Goal: Information Seeking & Learning: Learn about a topic

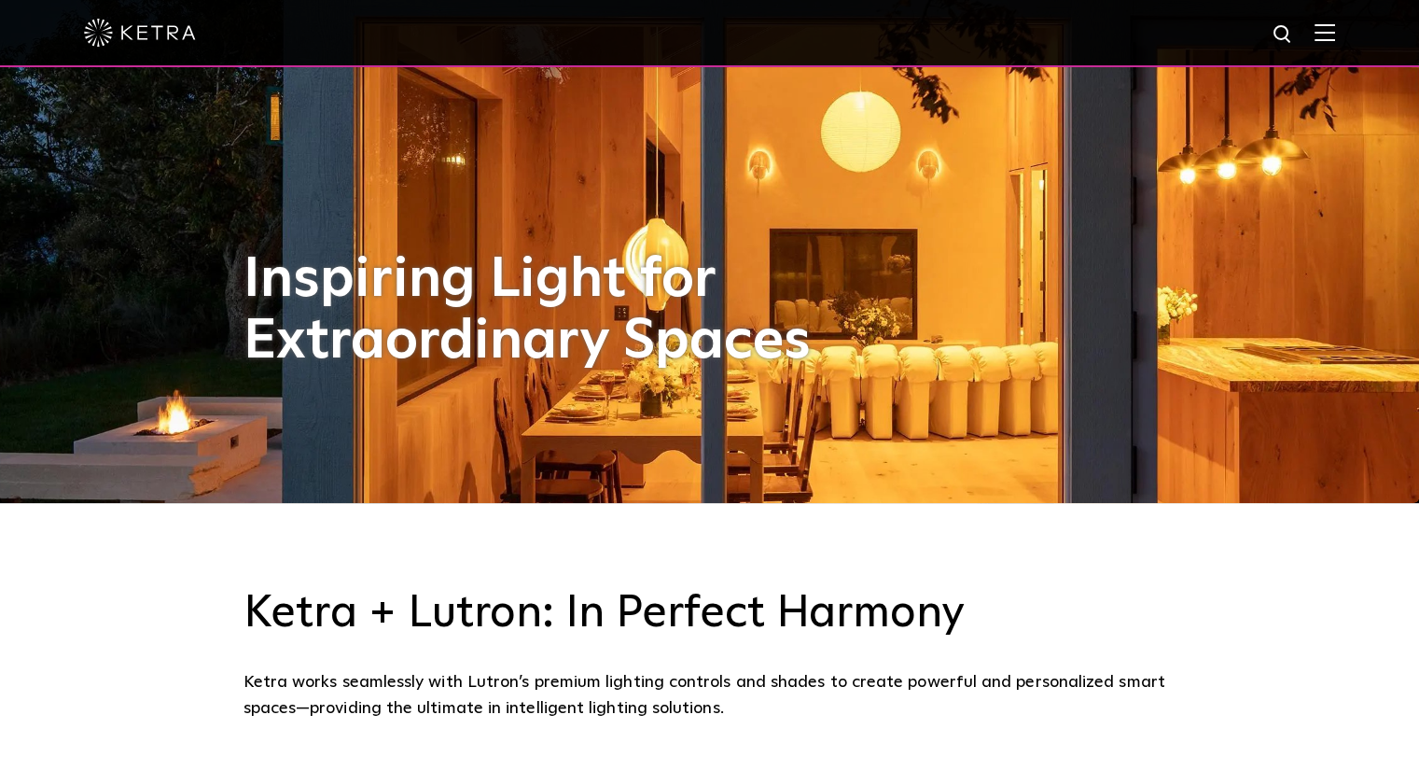
scroll to position [373, 0]
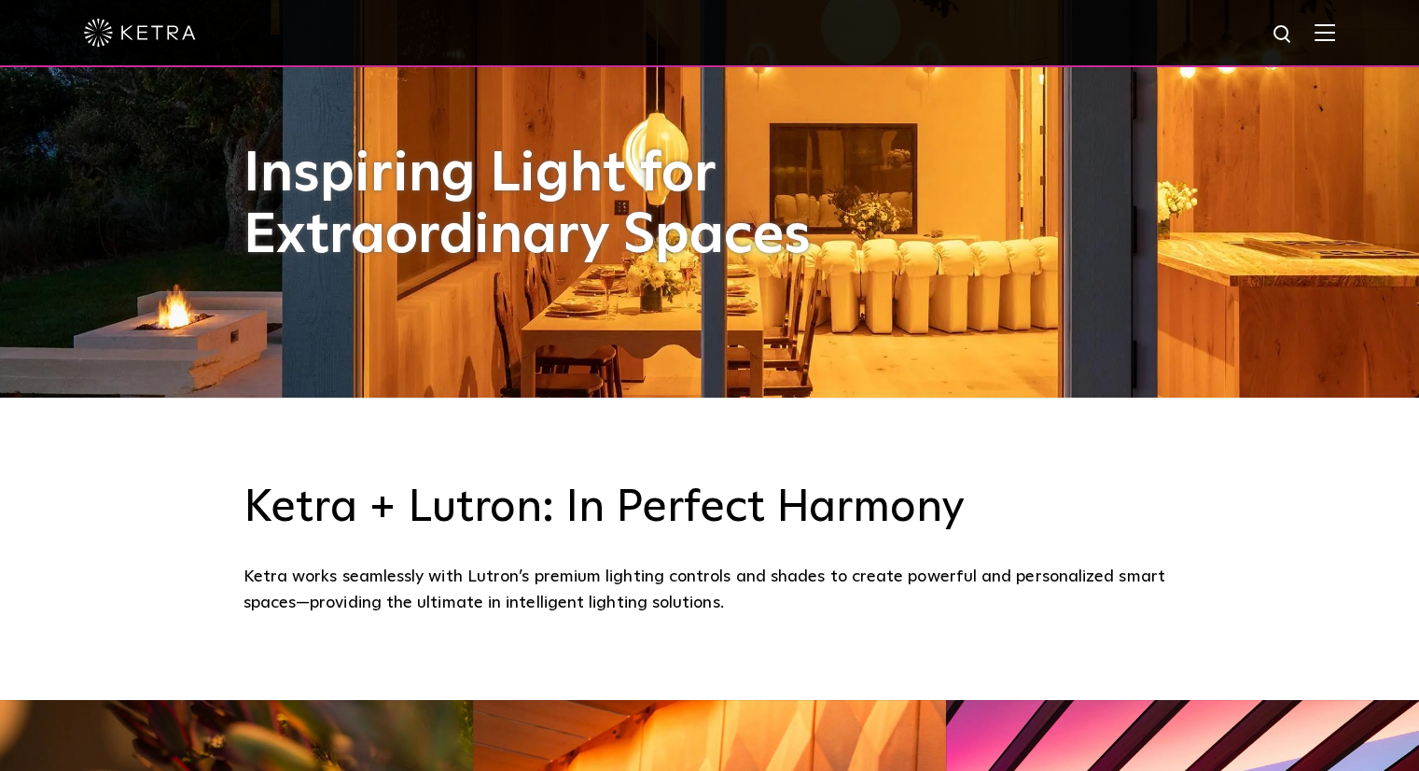
click at [1335, 35] on img at bounding box center [1325, 32] width 21 height 18
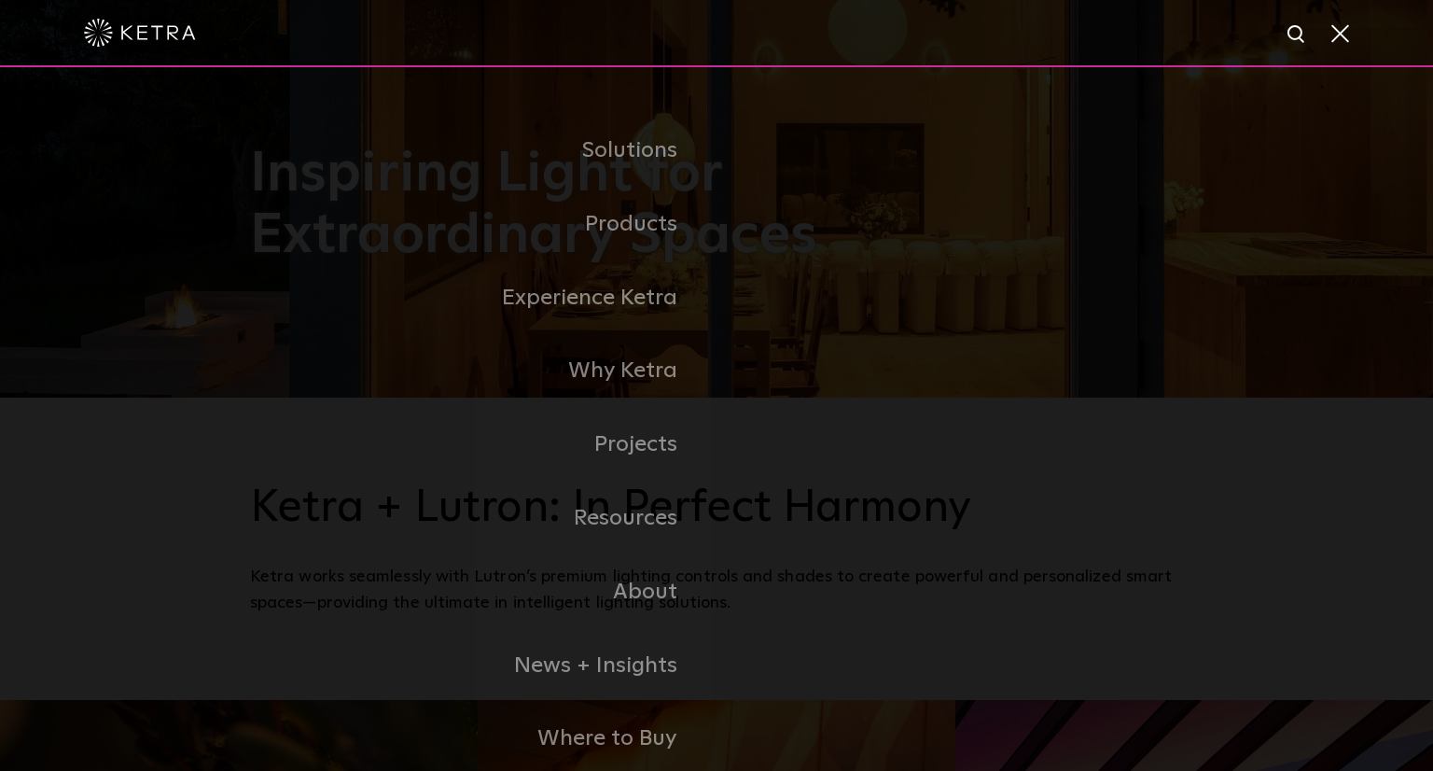
click at [0, 0] on link "Commercial Products" at bounding box center [0, 0] width 0 height 0
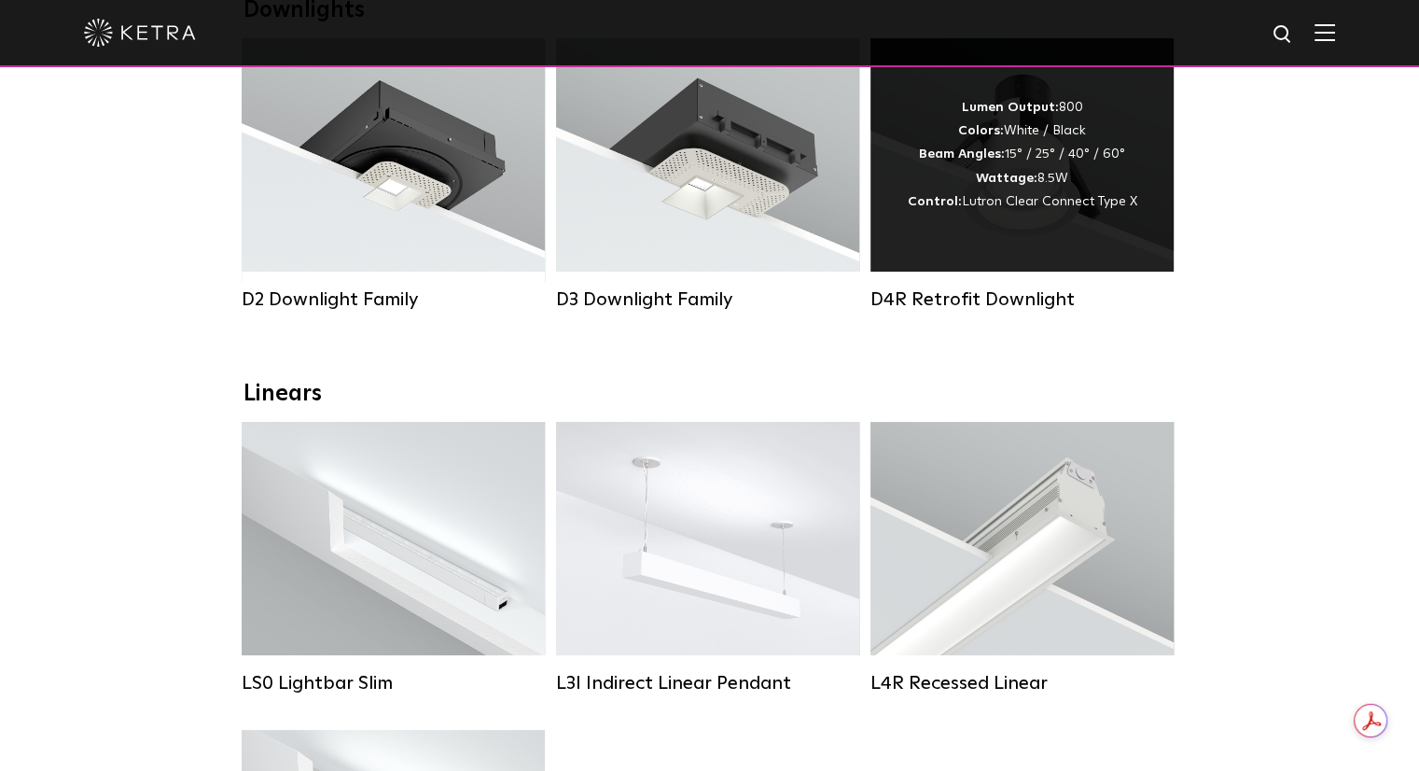
click at [915, 307] on div "D4R Retrofit Downlight" at bounding box center [1022, 299] width 303 height 22
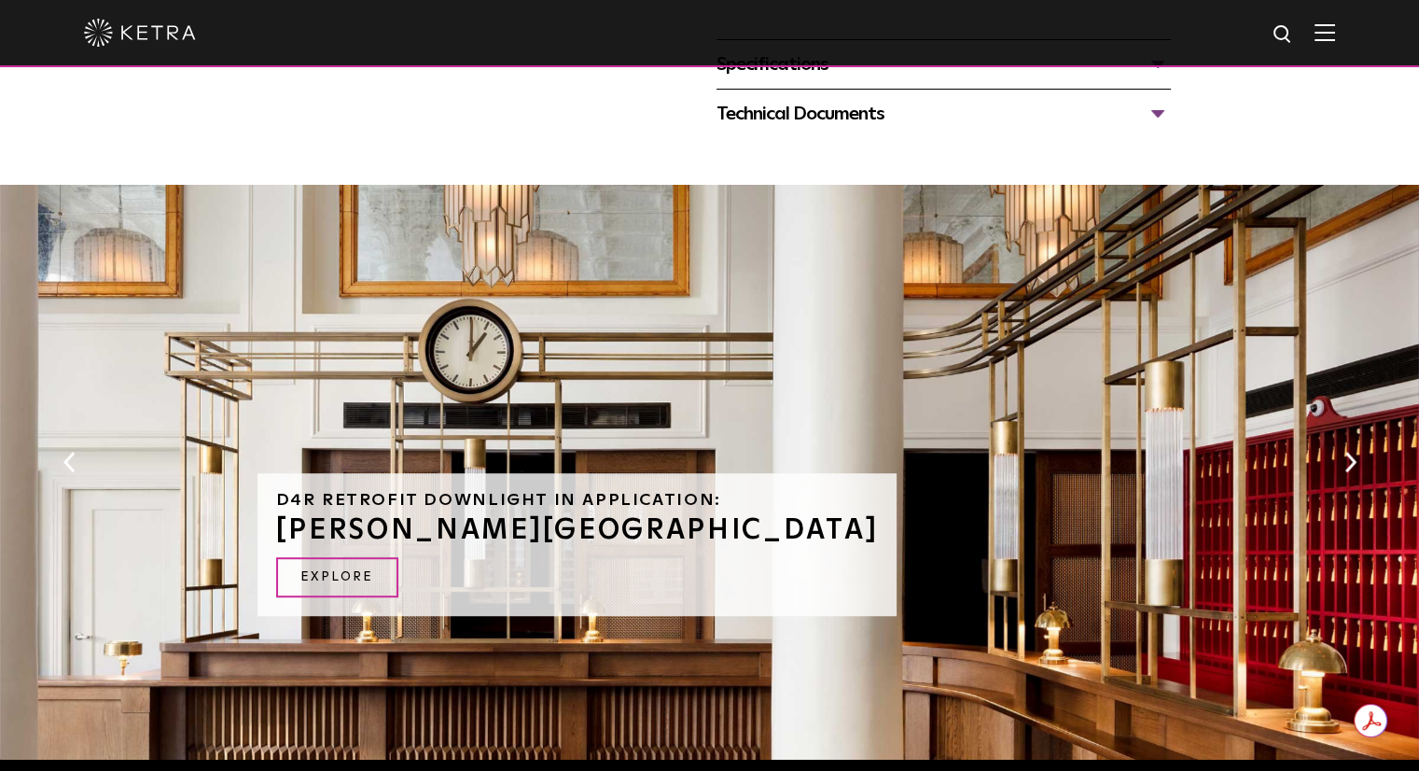
scroll to position [840, 0]
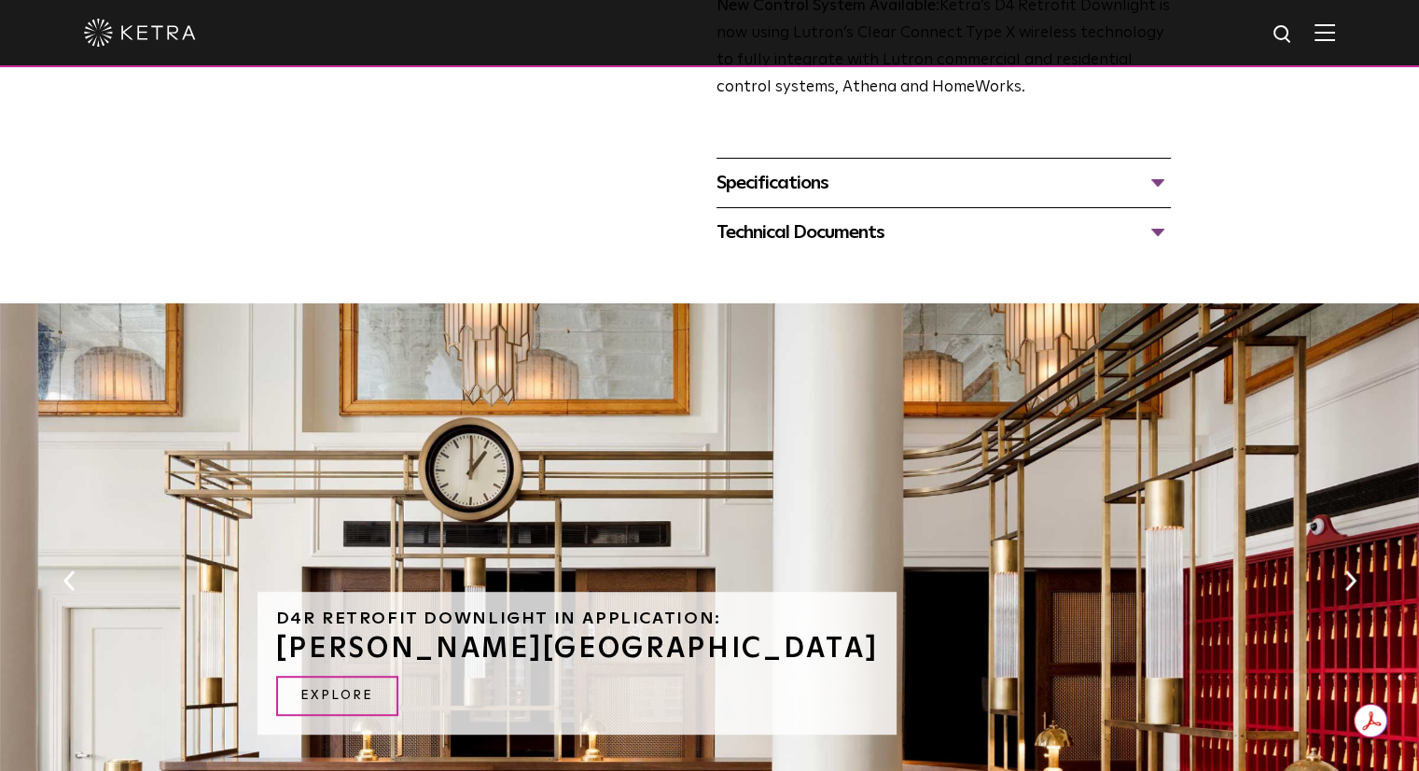
click at [816, 184] on div "Specifications" at bounding box center [944, 183] width 454 height 30
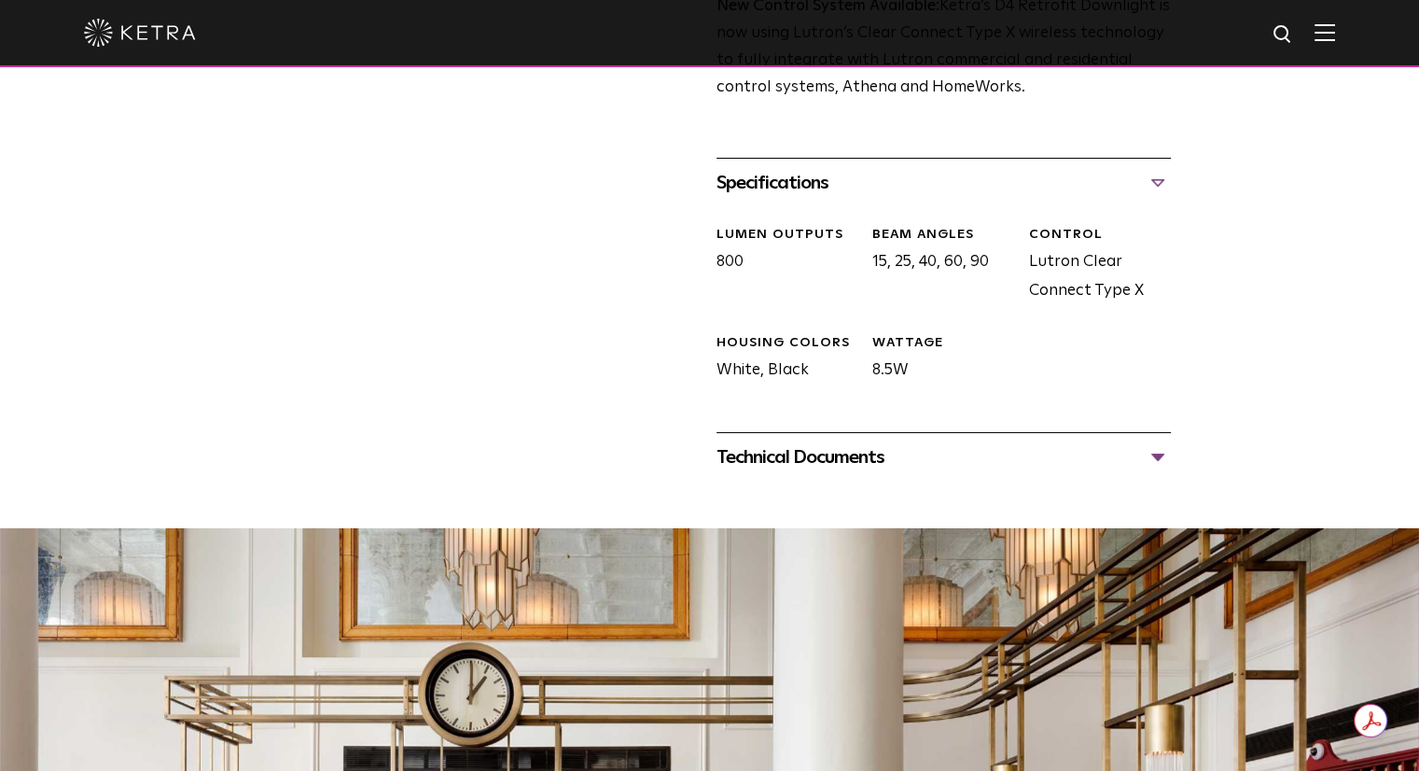
click at [820, 462] on div "Technical Documents" at bounding box center [944, 457] width 454 height 30
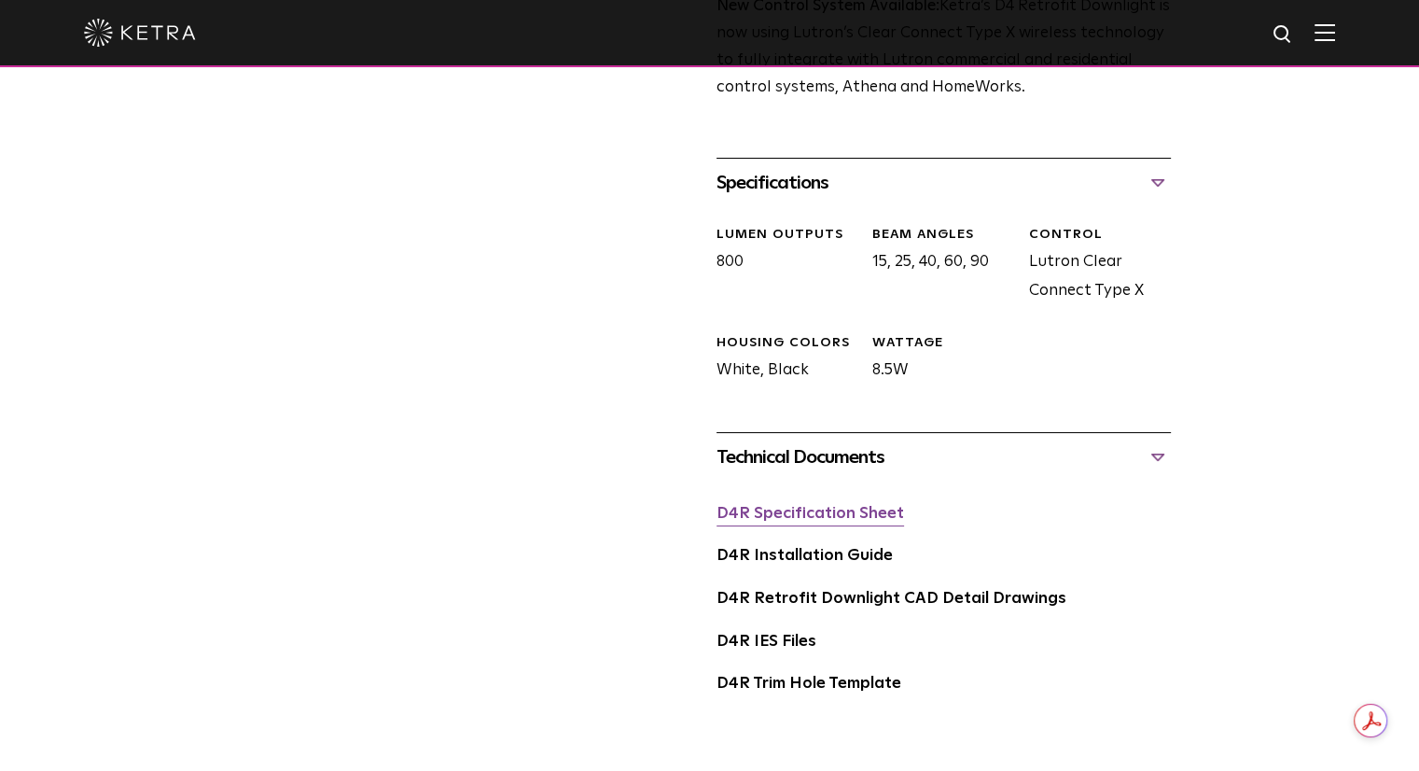
click at [851, 520] on link "D4R Specification Sheet" at bounding box center [811, 514] width 188 height 16
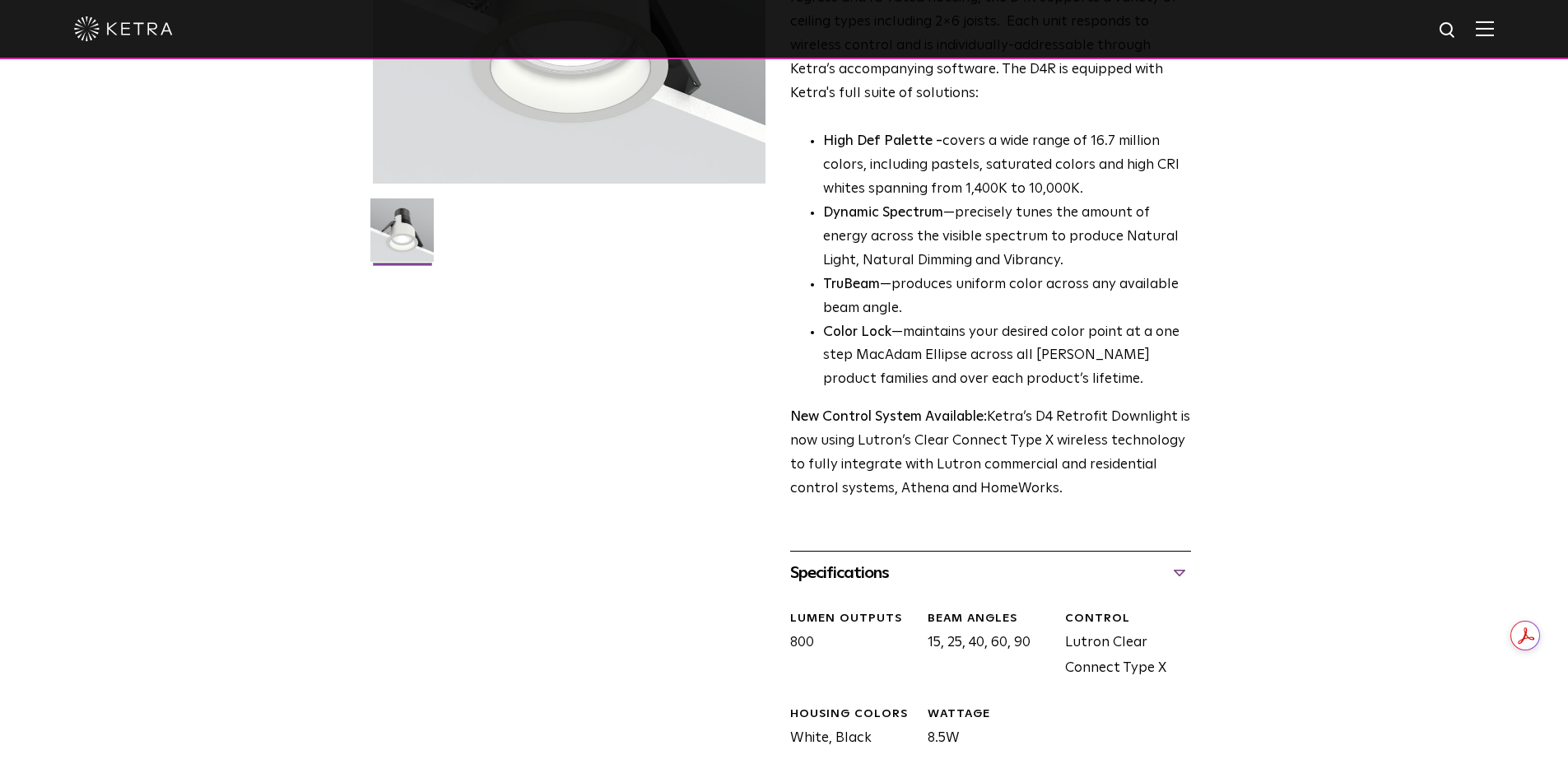
scroll to position [0, 0]
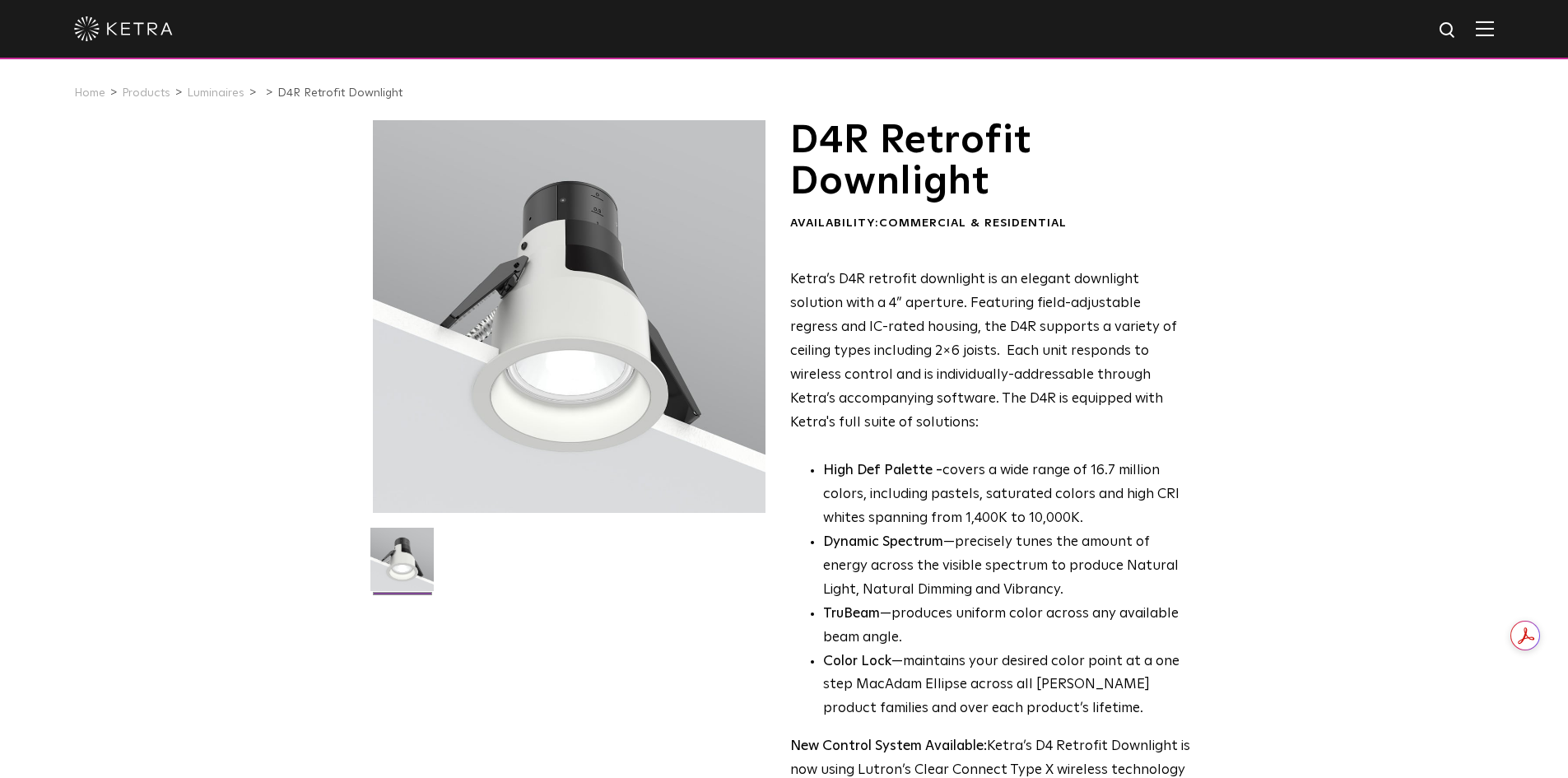
click at [1251, 308] on div "D4R Retrofit Downlight Availability: Commercial & Residential Ketra’s D4R retro…" at bounding box center [784, 752] width 1568 height 1266
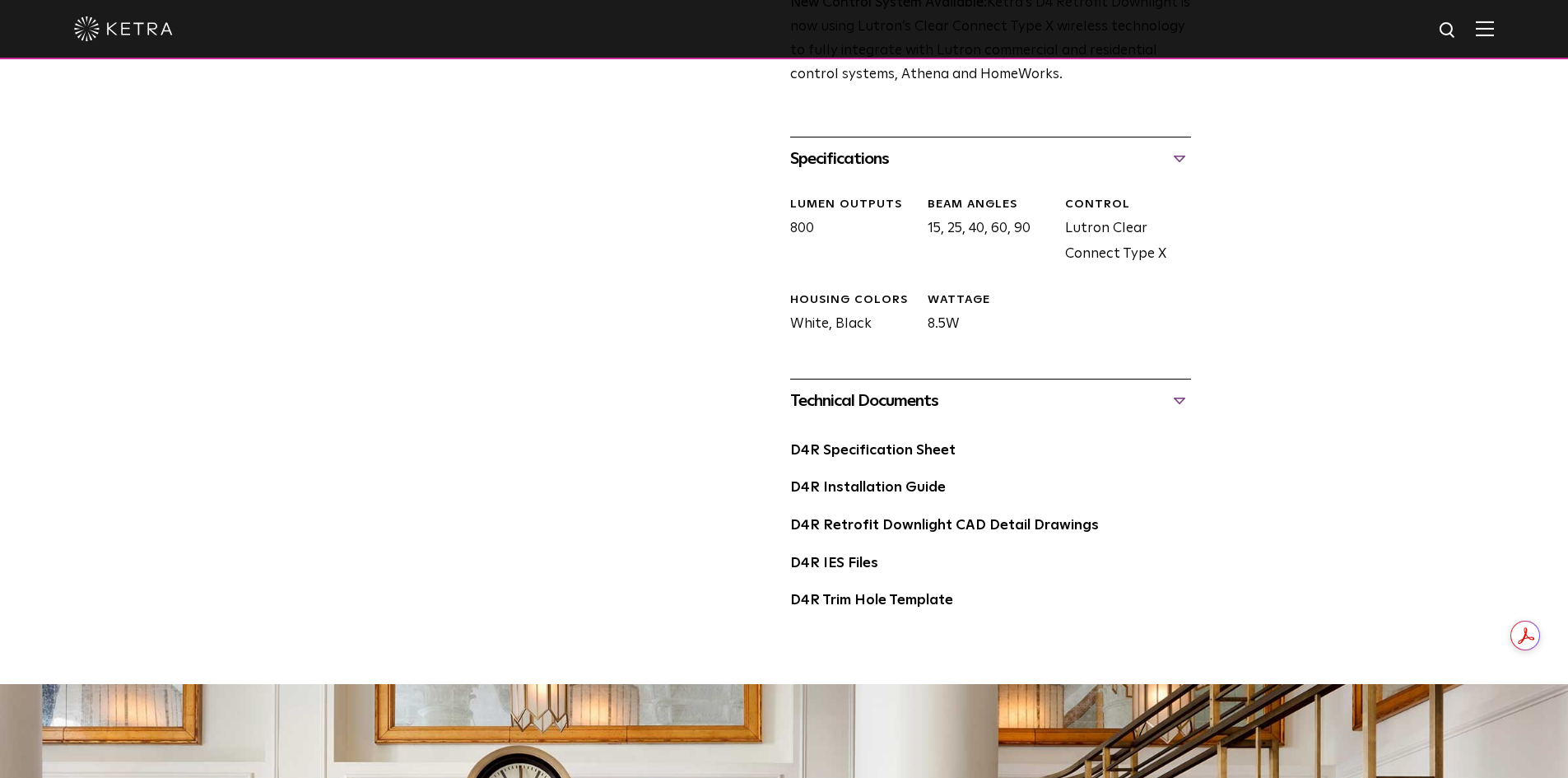
scroll to position [741, 0]
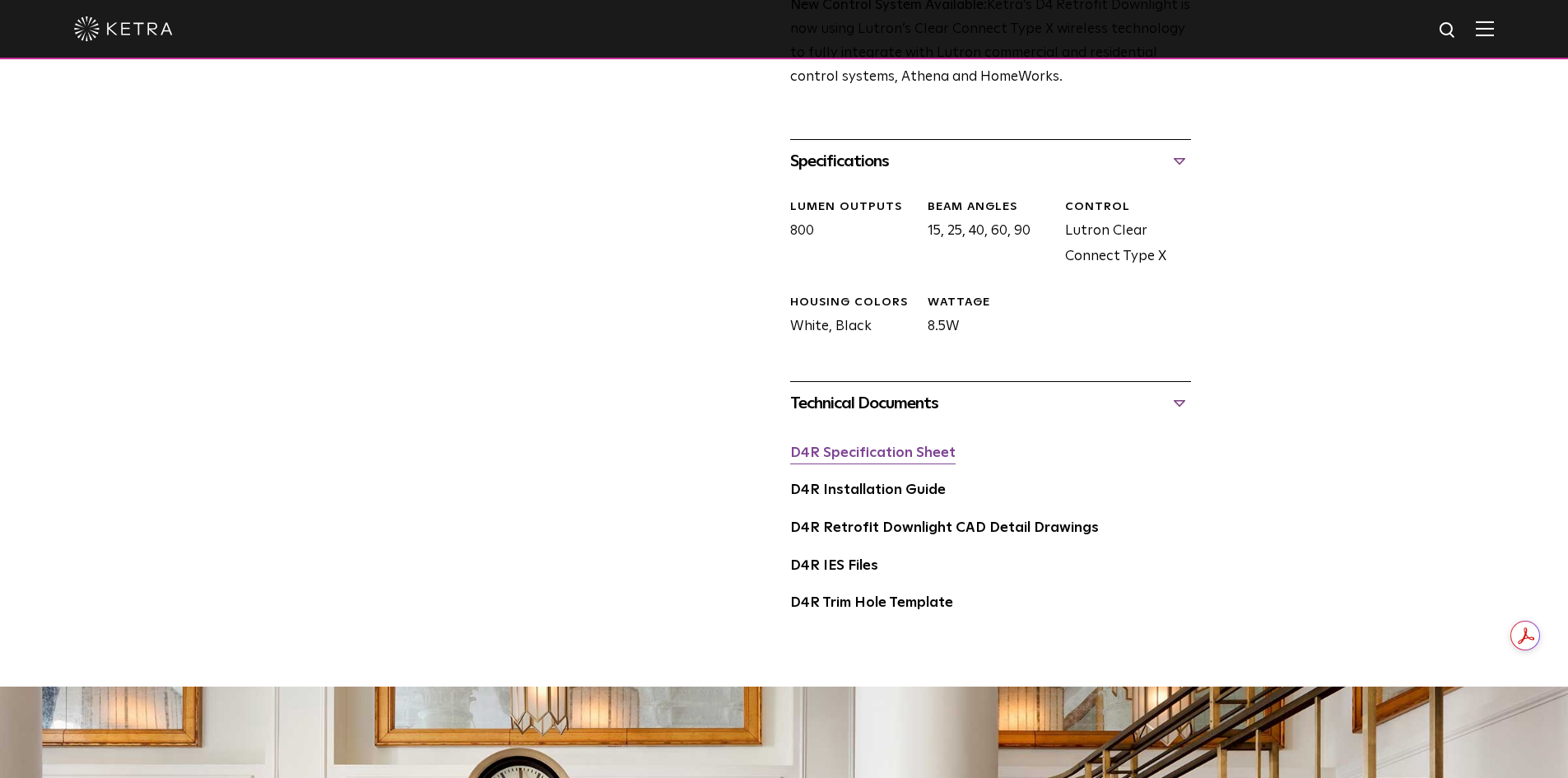
click at [897, 454] on link "D4R Specification Sheet" at bounding box center [873, 453] width 166 height 14
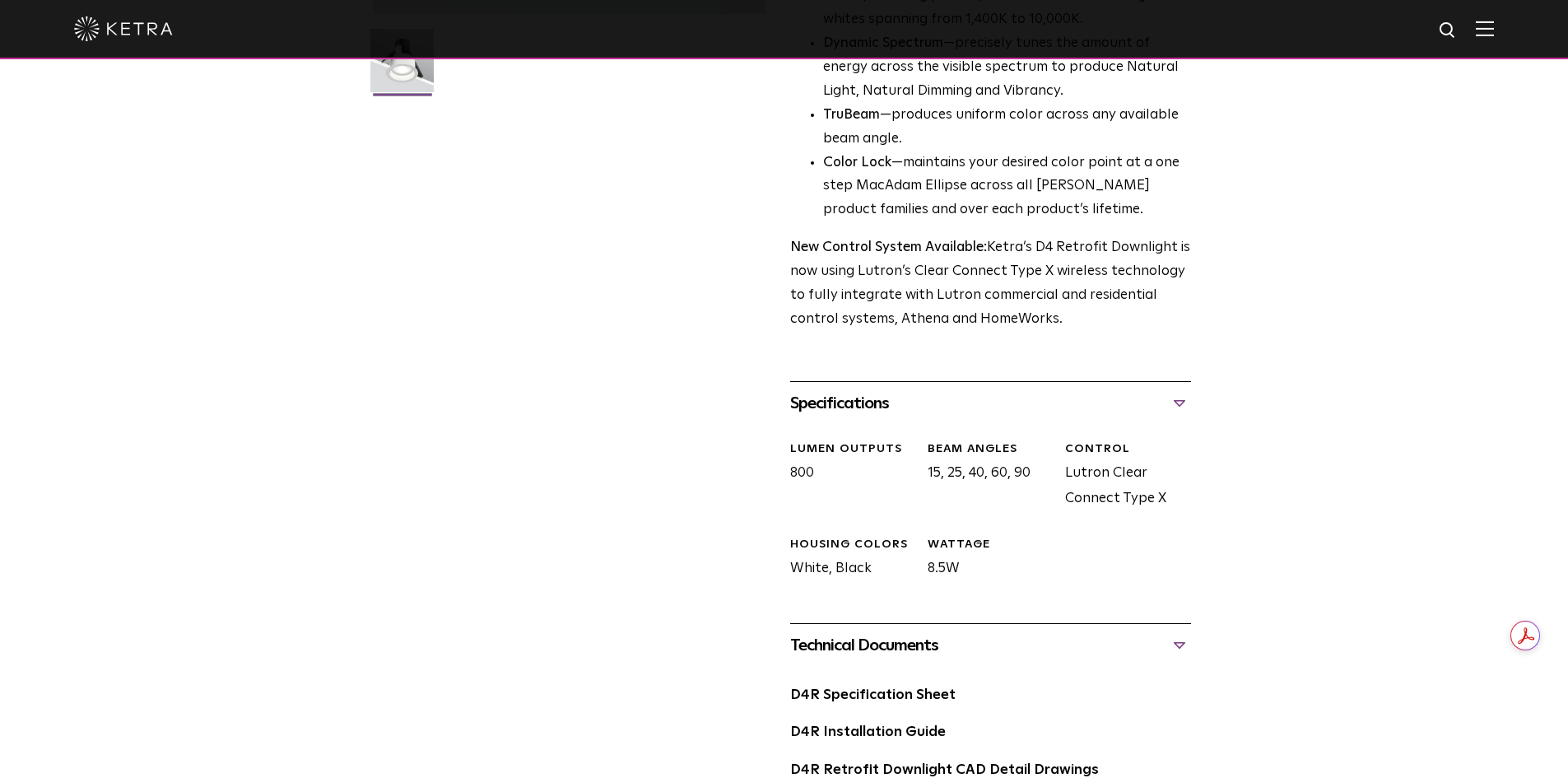
scroll to position [329, 0]
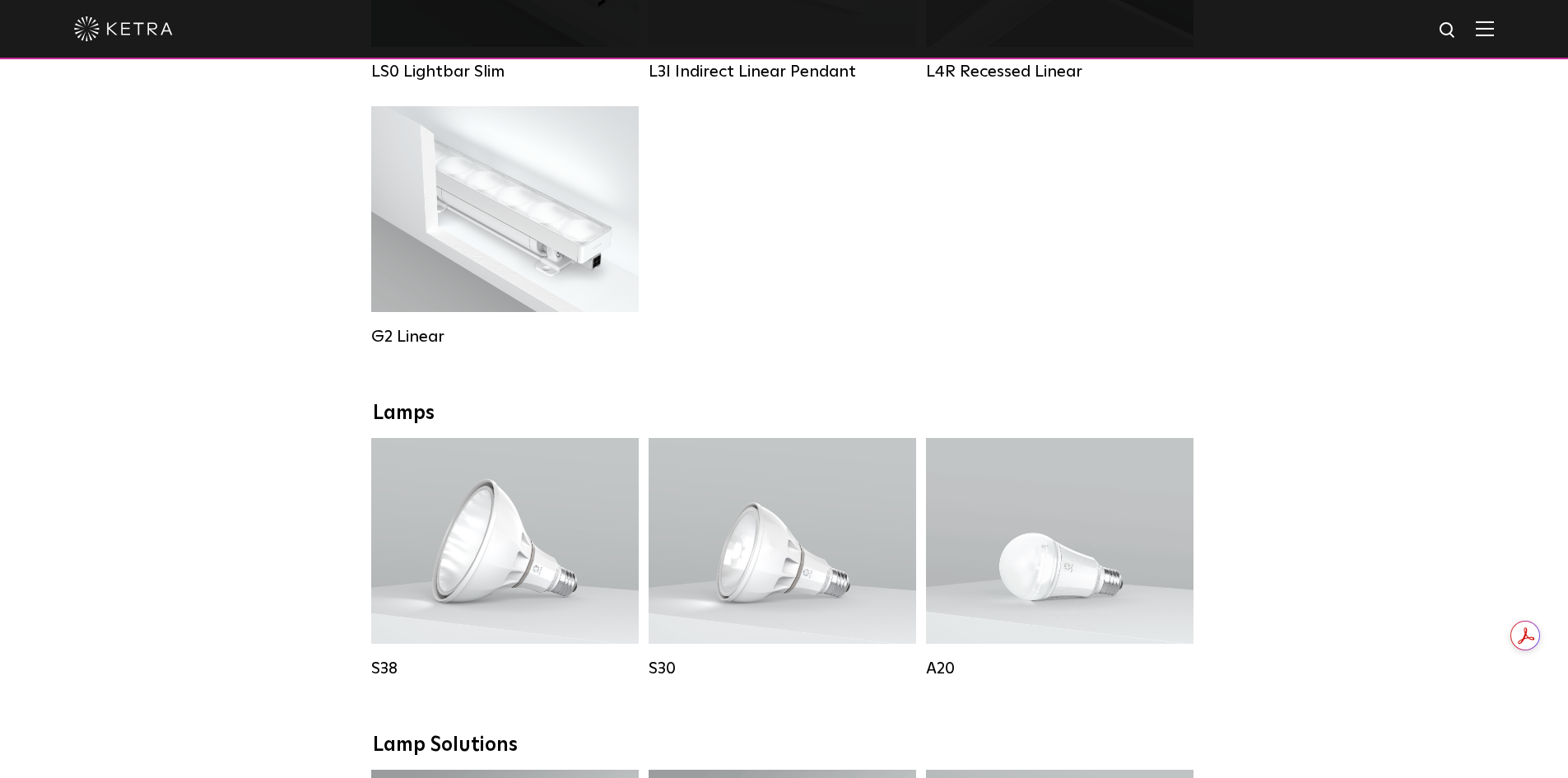
scroll to position [1070, 0]
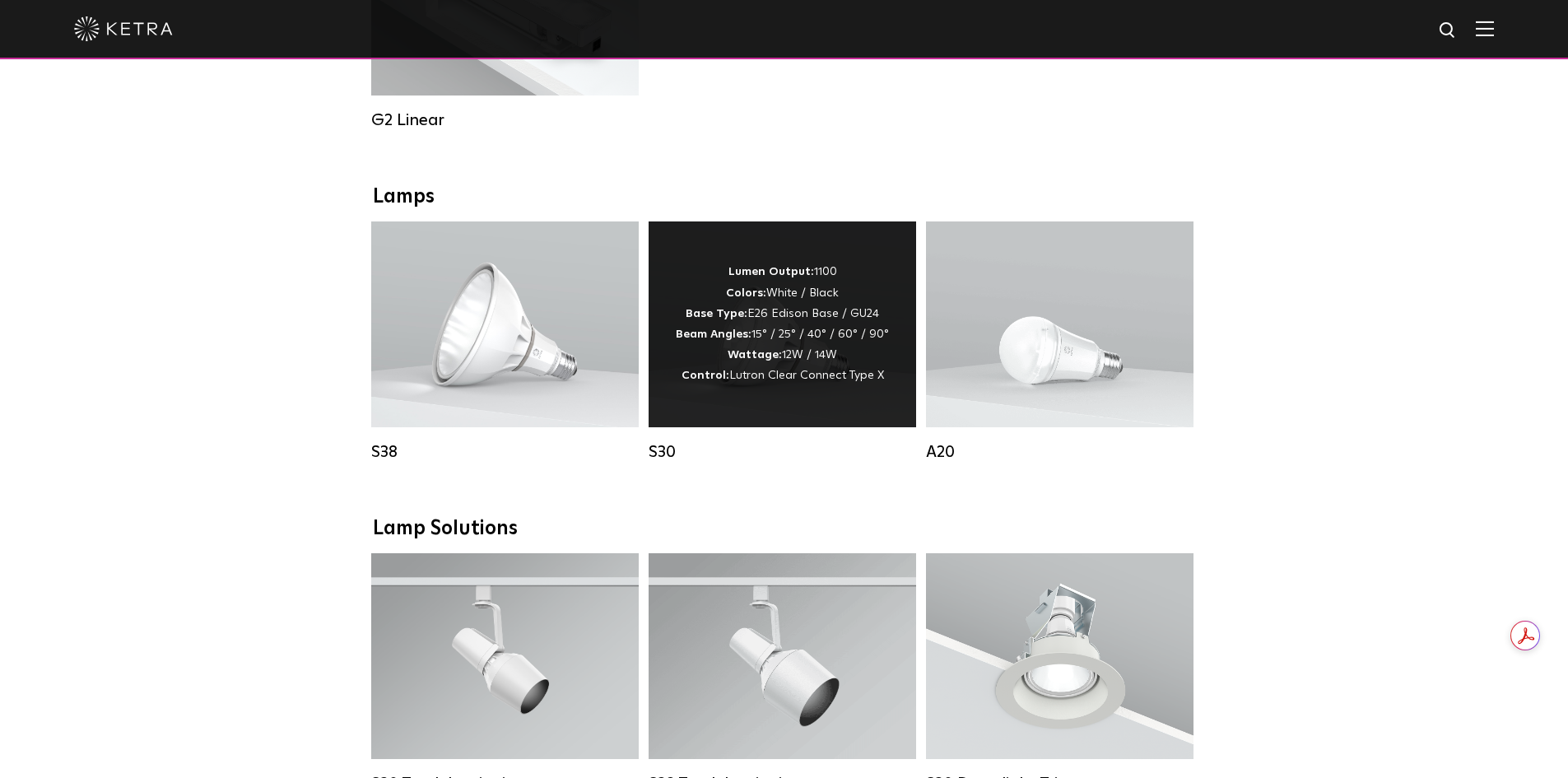
click at [715, 363] on div "Lumen Output: 1100 Colors: White / Black Base Type: E26 Edison Base / GU24 Beam…" at bounding box center [782, 324] width 213 height 124
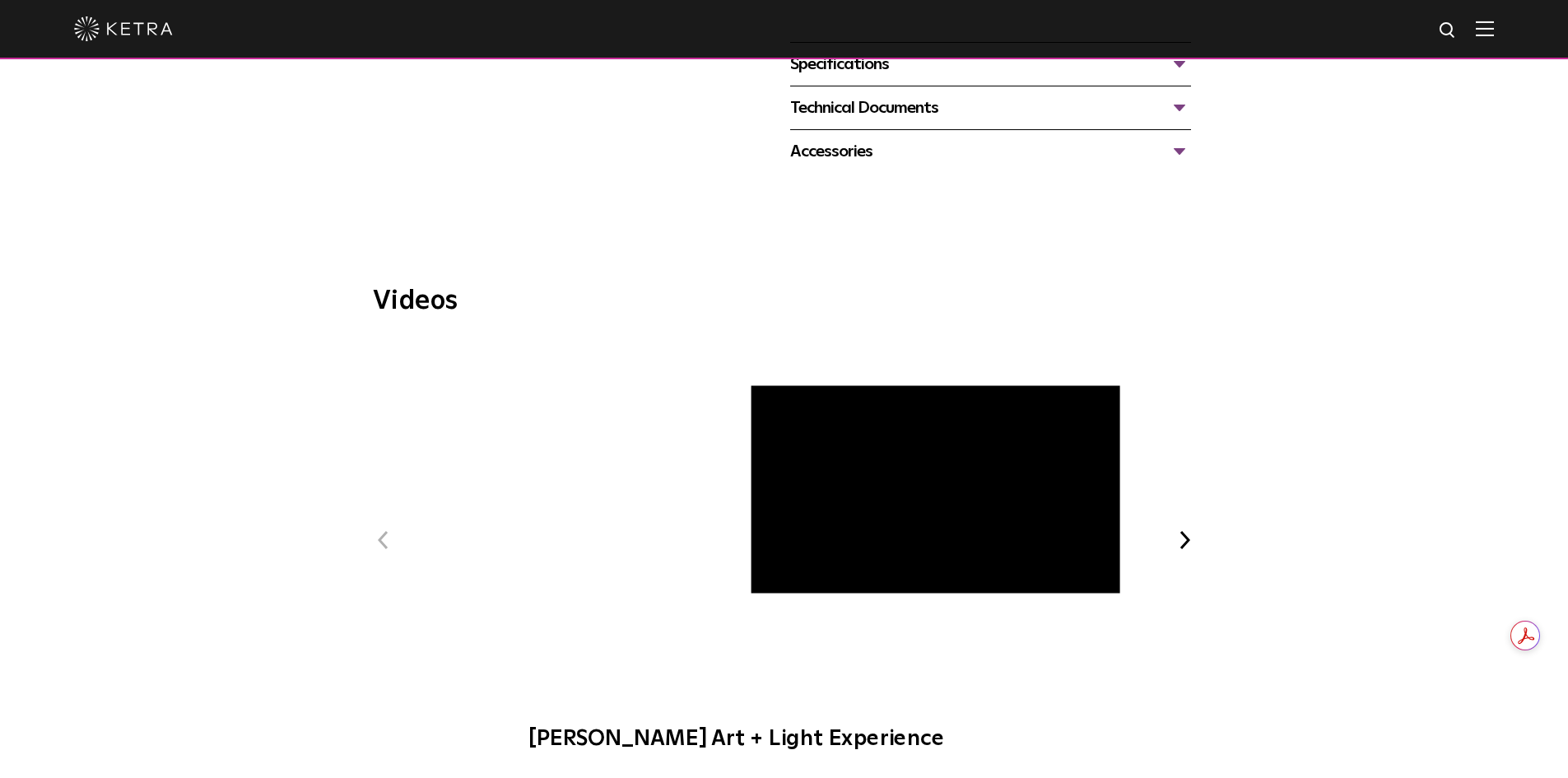
scroll to position [576, 0]
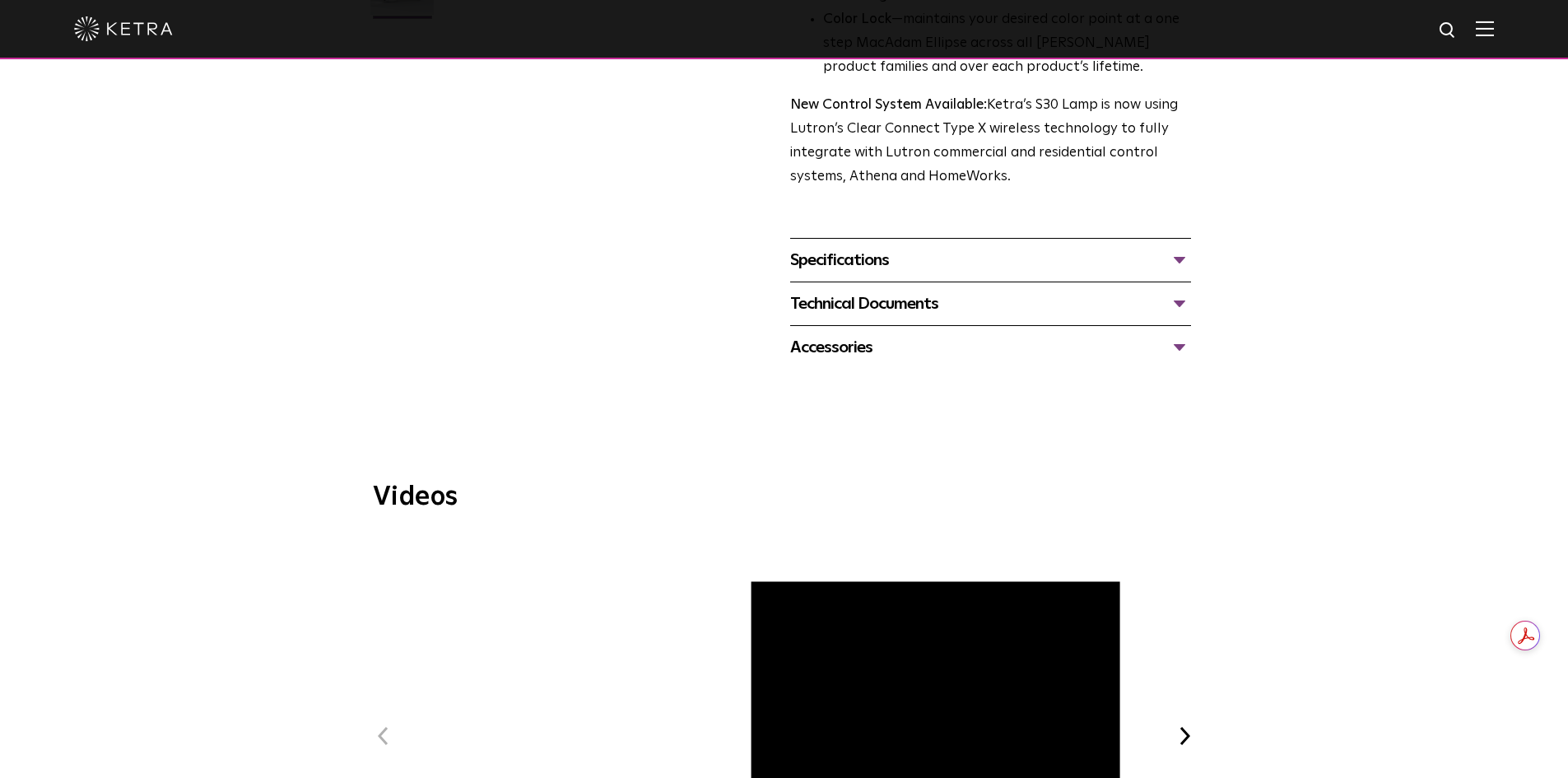
click at [881, 253] on div "Specifications" at bounding box center [990, 260] width 400 height 26
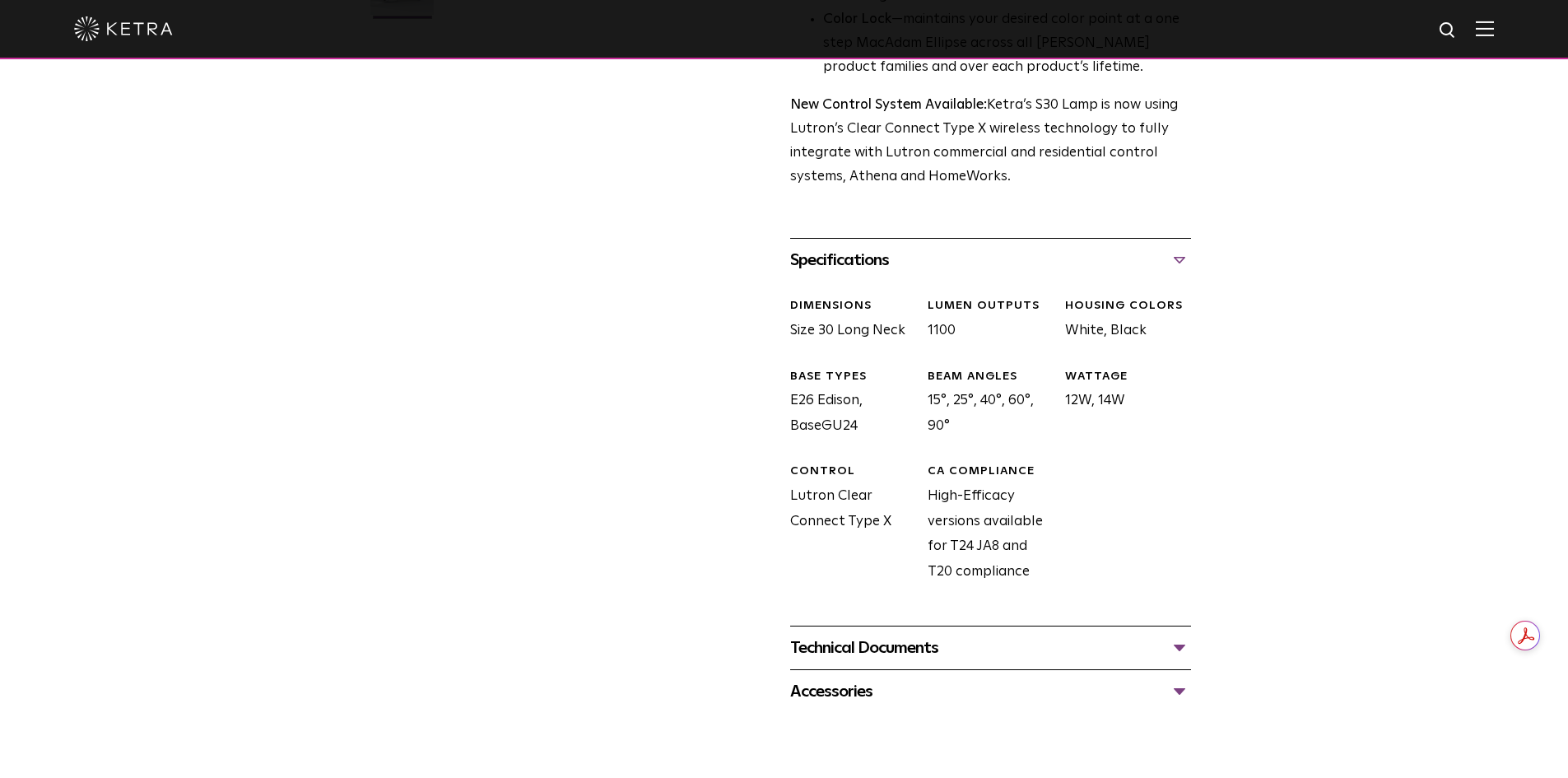
click at [853, 253] on div "Specifications" at bounding box center [990, 260] width 400 height 26
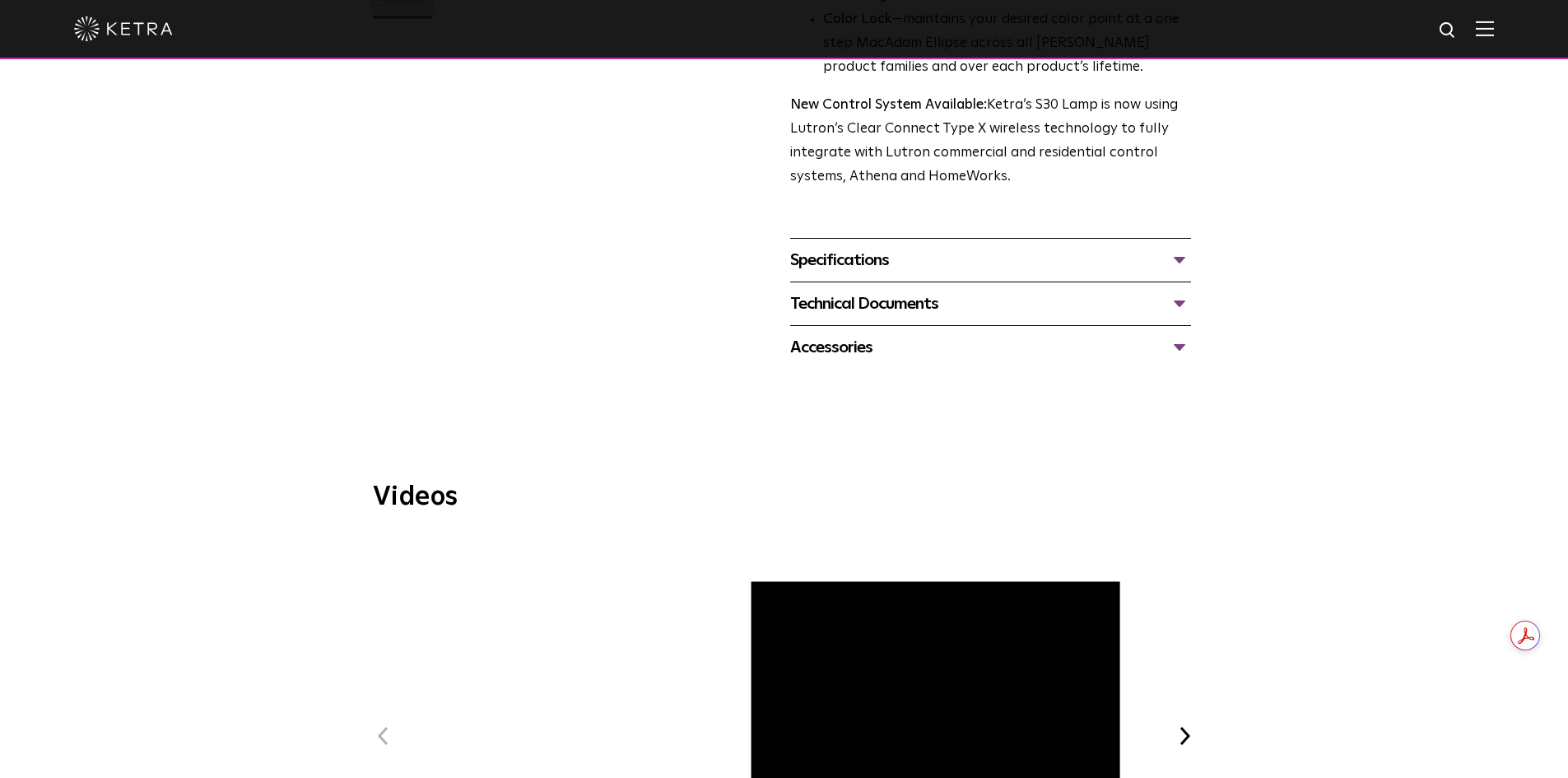
click at [888, 311] on div "Technical Documents" at bounding box center [990, 303] width 400 height 26
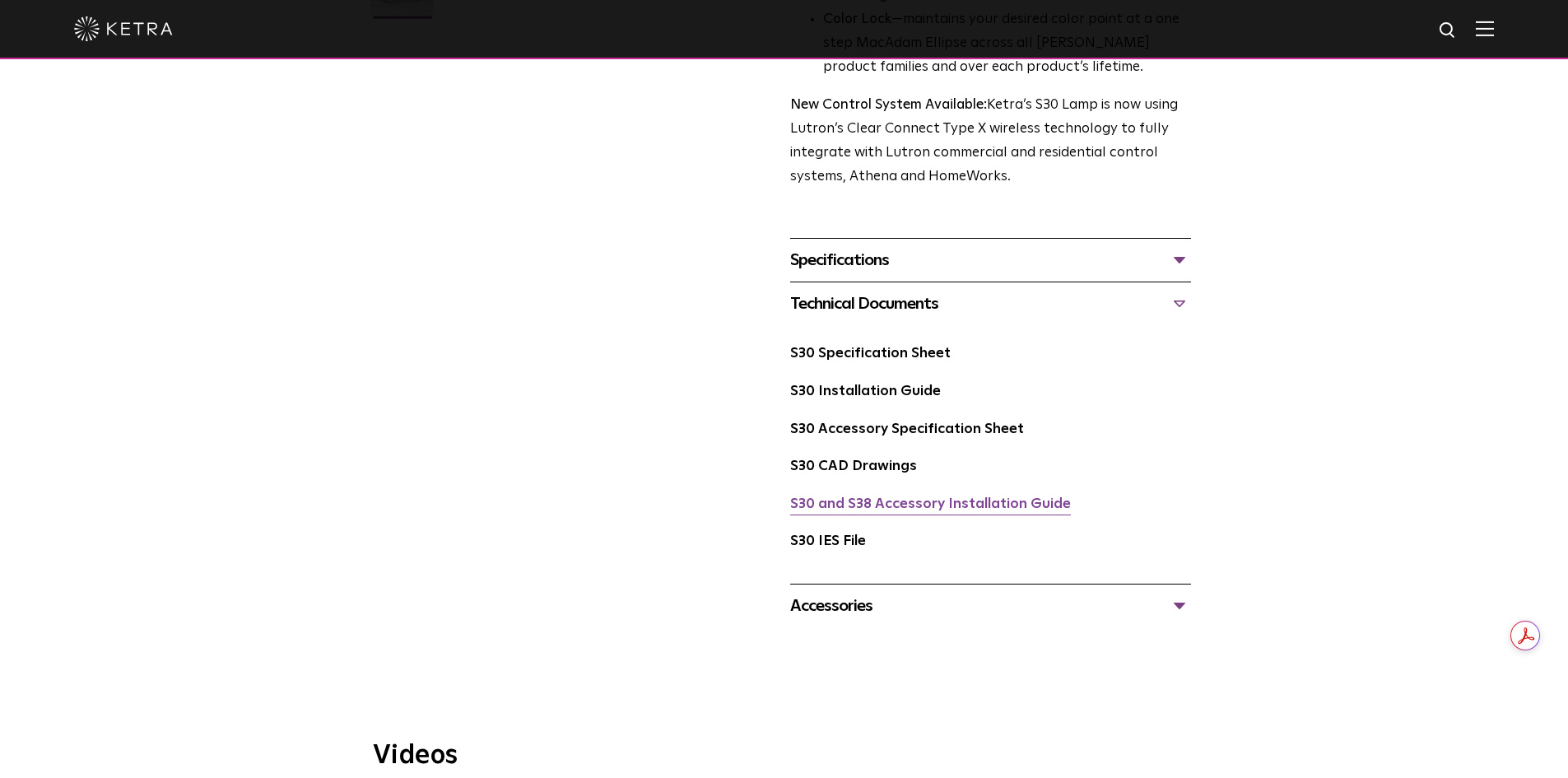
drag, startPoint x: 959, startPoint y: 505, endPoint x: 938, endPoint y: 512, distance: 22.1
click at [959, 505] on link "S30 and S38 Accessory Installation Guide" at bounding box center [930, 505] width 280 height 14
click at [902, 502] on link "S30 and S38 Accessory Installation Guide" at bounding box center [930, 505] width 280 height 14
click at [833, 437] on link "S30 Accessory Specification Sheet" at bounding box center [907, 430] width 234 height 14
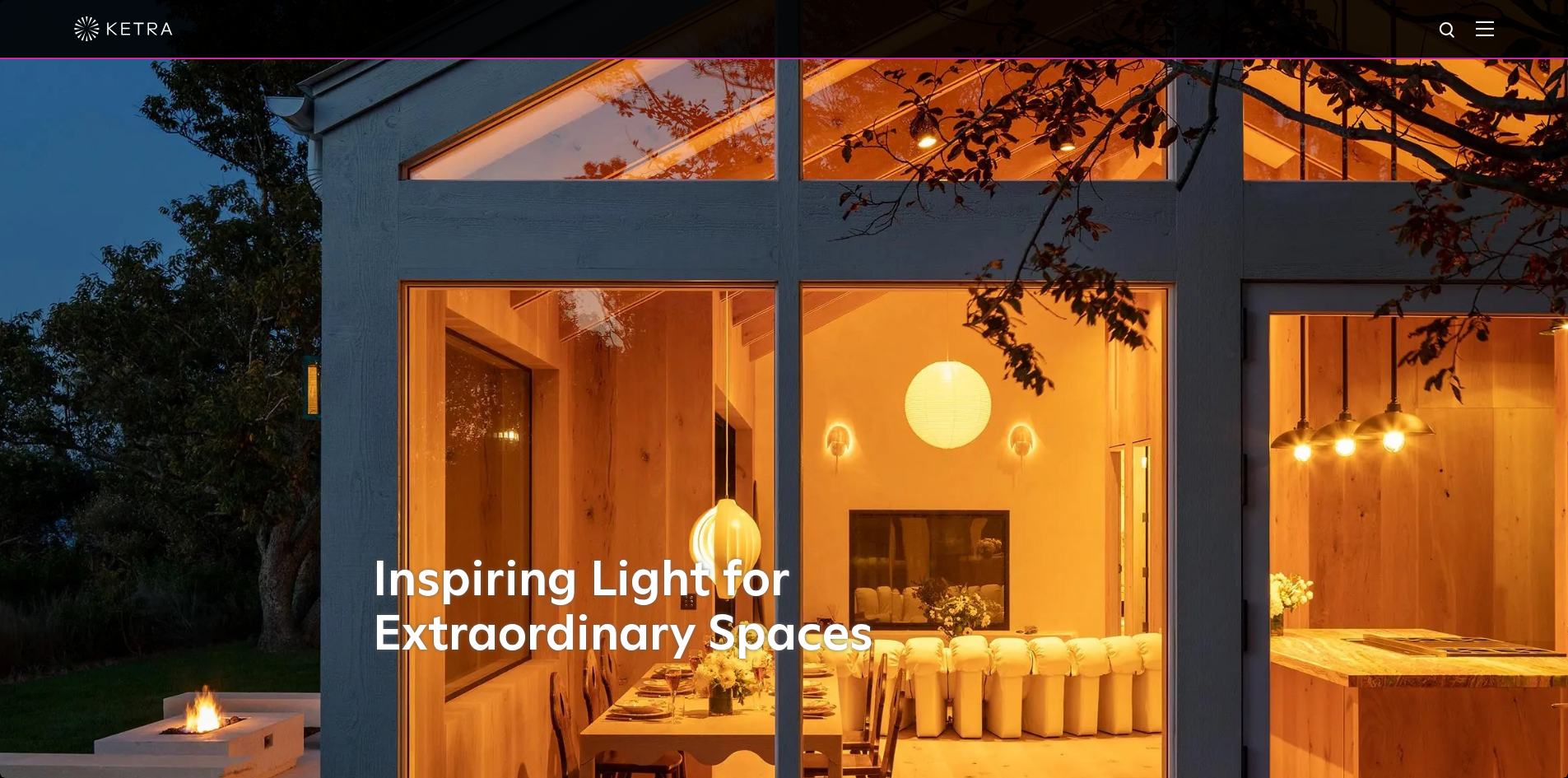
click at [1494, 28] on img at bounding box center [1484, 28] width 19 height 16
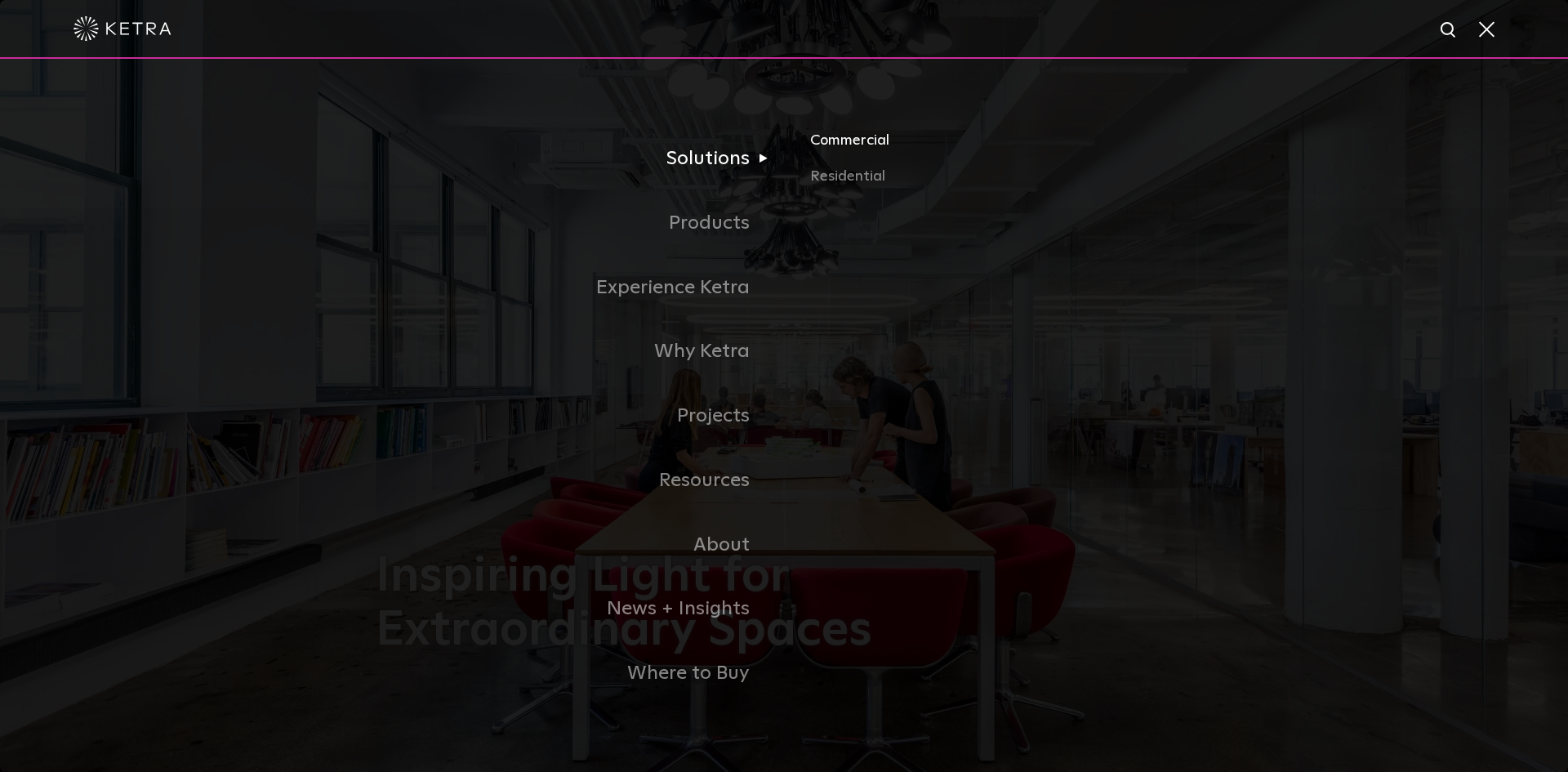
click at [827, 143] on link "Commercial" at bounding box center [1001, 146] width 382 height 36
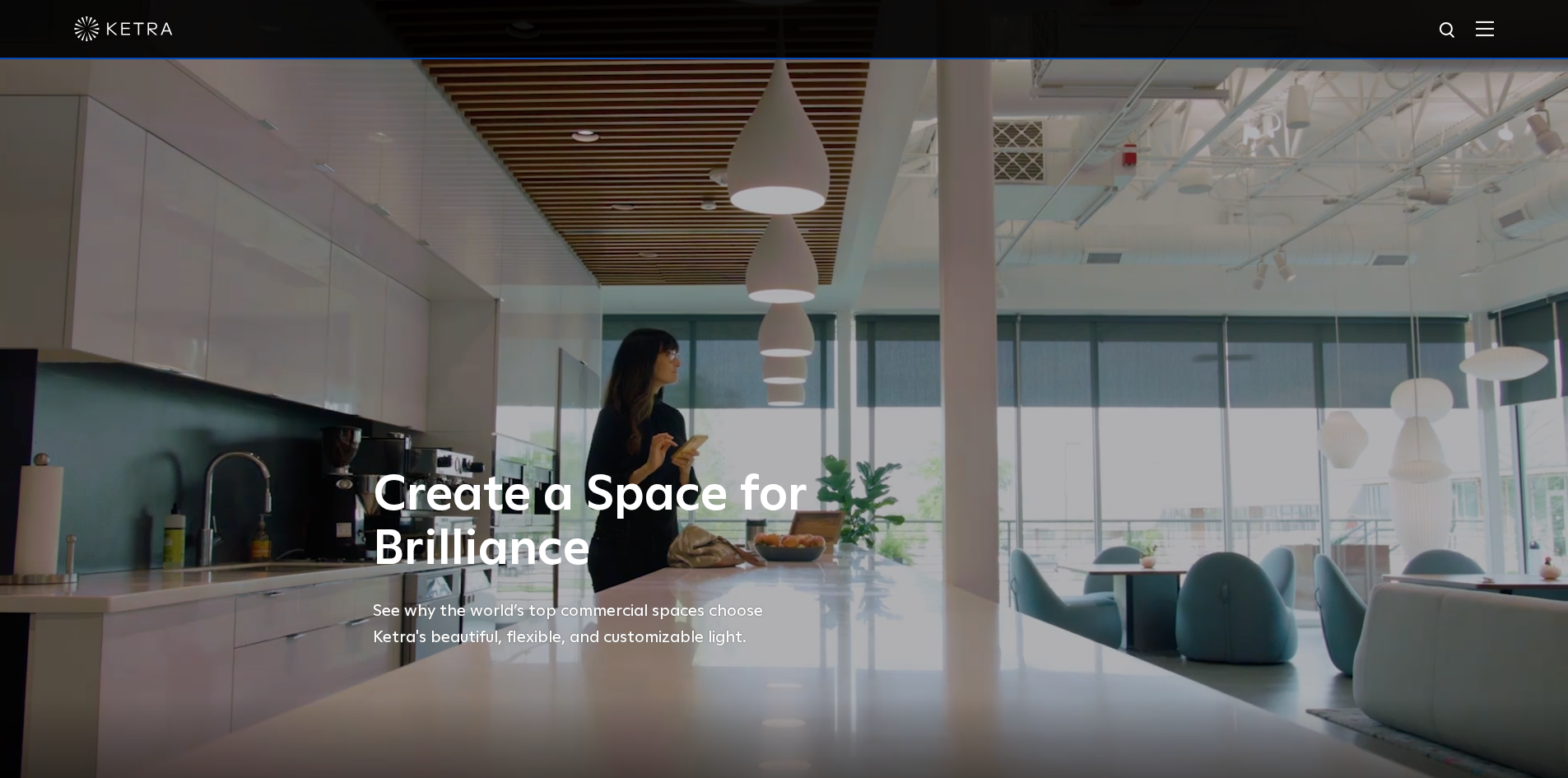
click at [1494, 26] on img at bounding box center [1484, 28] width 19 height 16
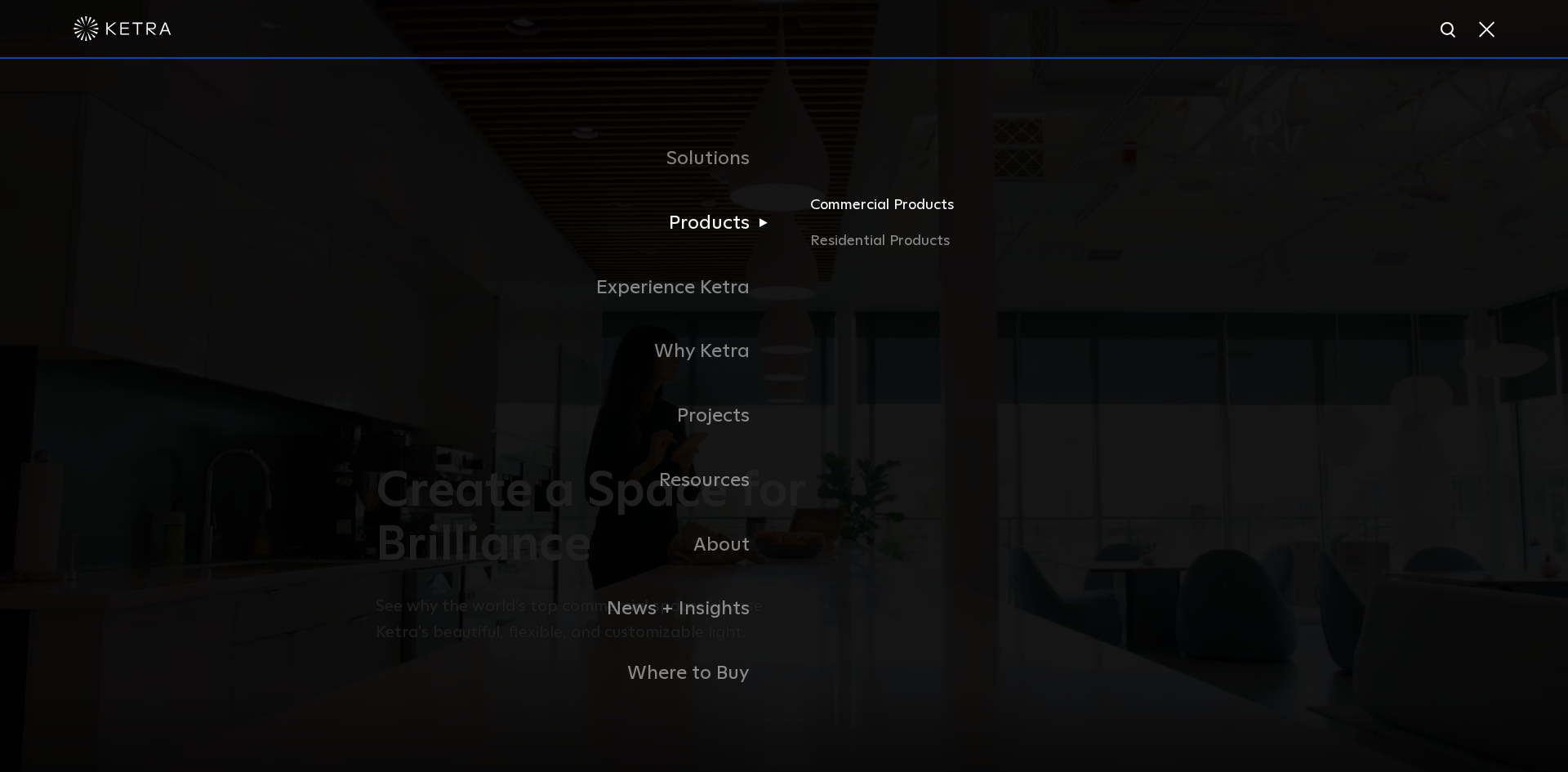
click at [838, 213] on link "Commercial Products" at bounding box center [1001, 211] width 382 height 36
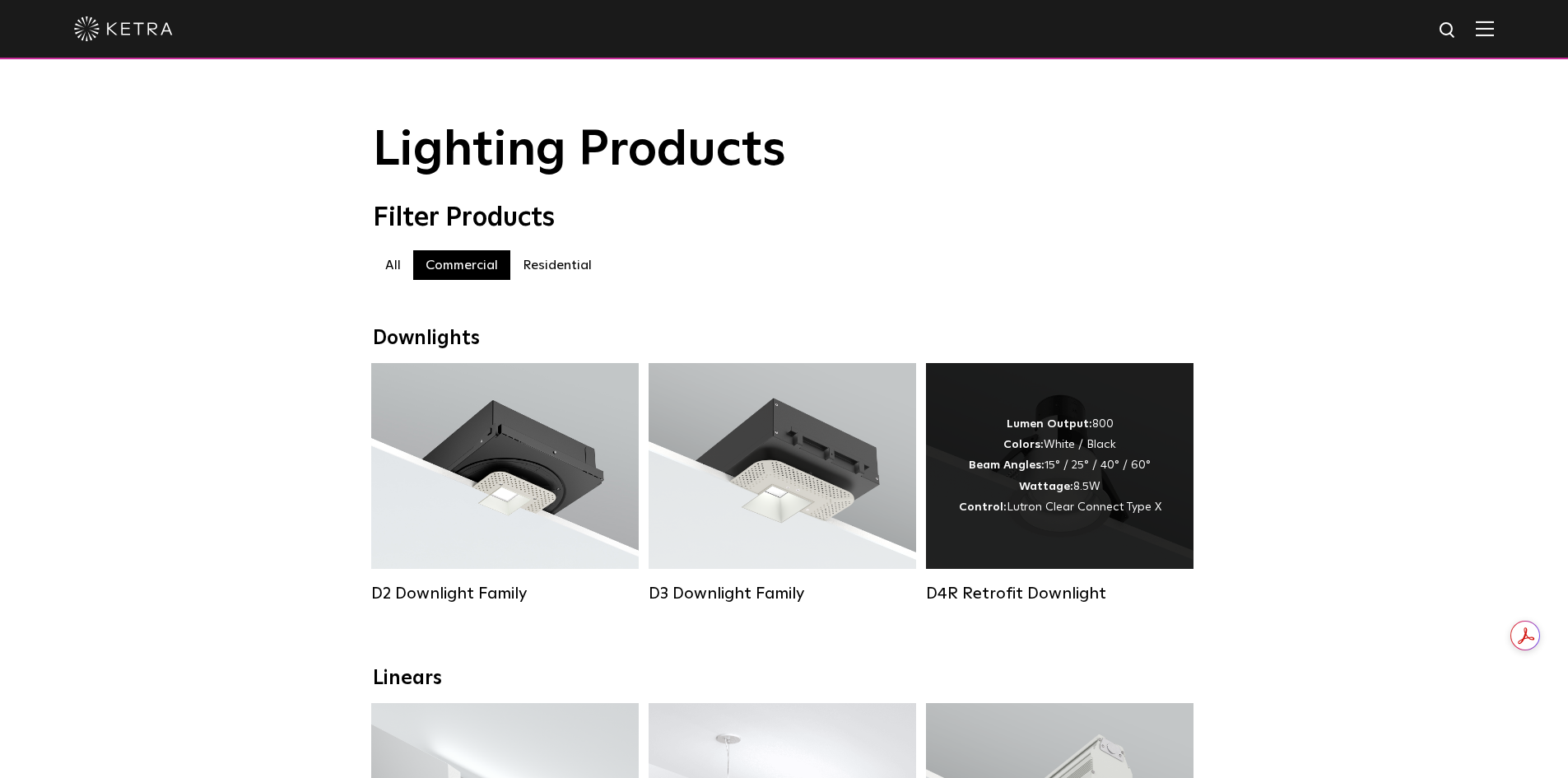
click at [1063, 473] on div "Lumen Output: 800 Colors: White / Black Beam Angles: 15° / 25° / 40° / 60° Watt…" at bounding box center [1060, 466] width 203 height 104
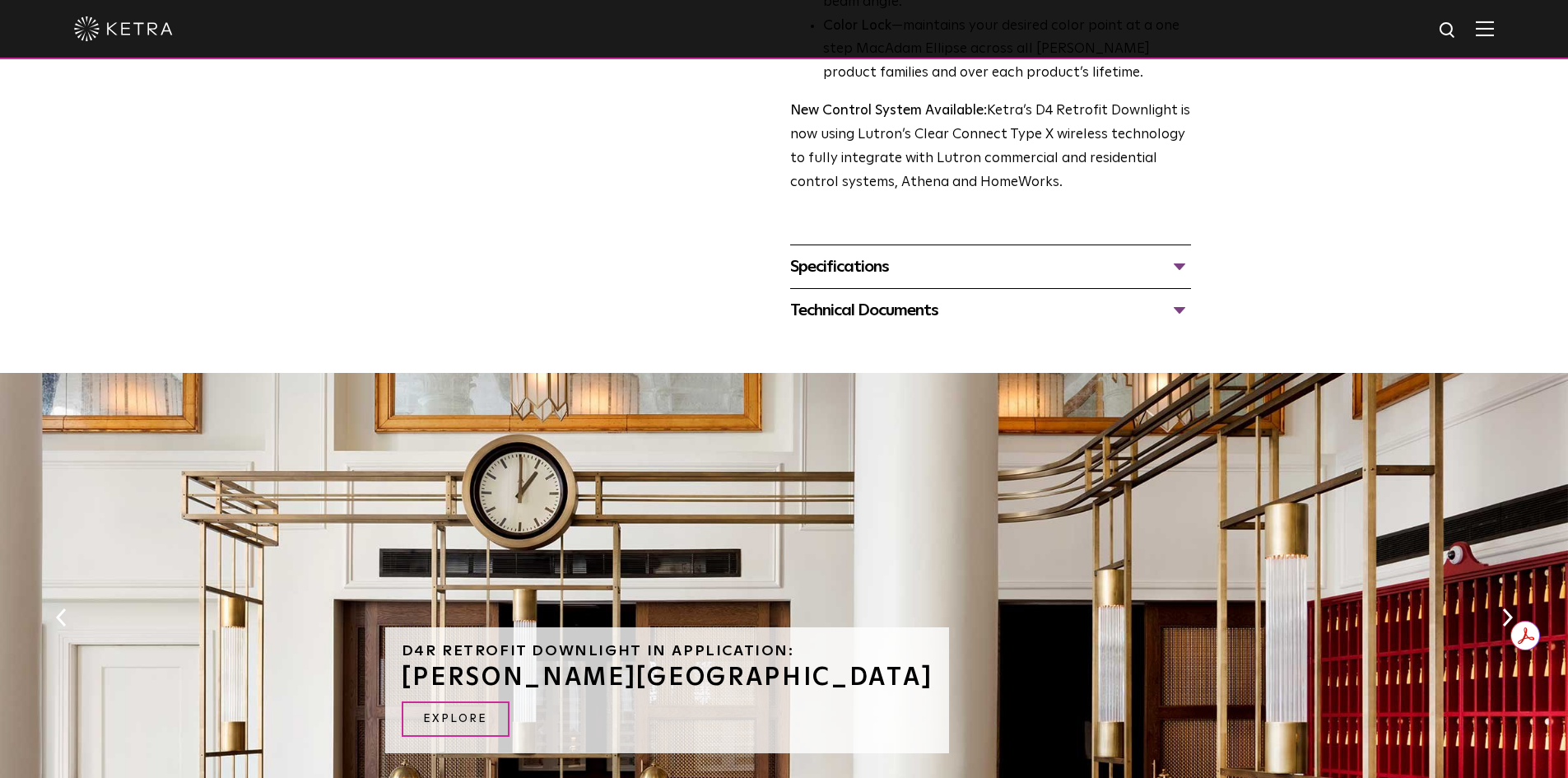
scroll to position [658, 0]
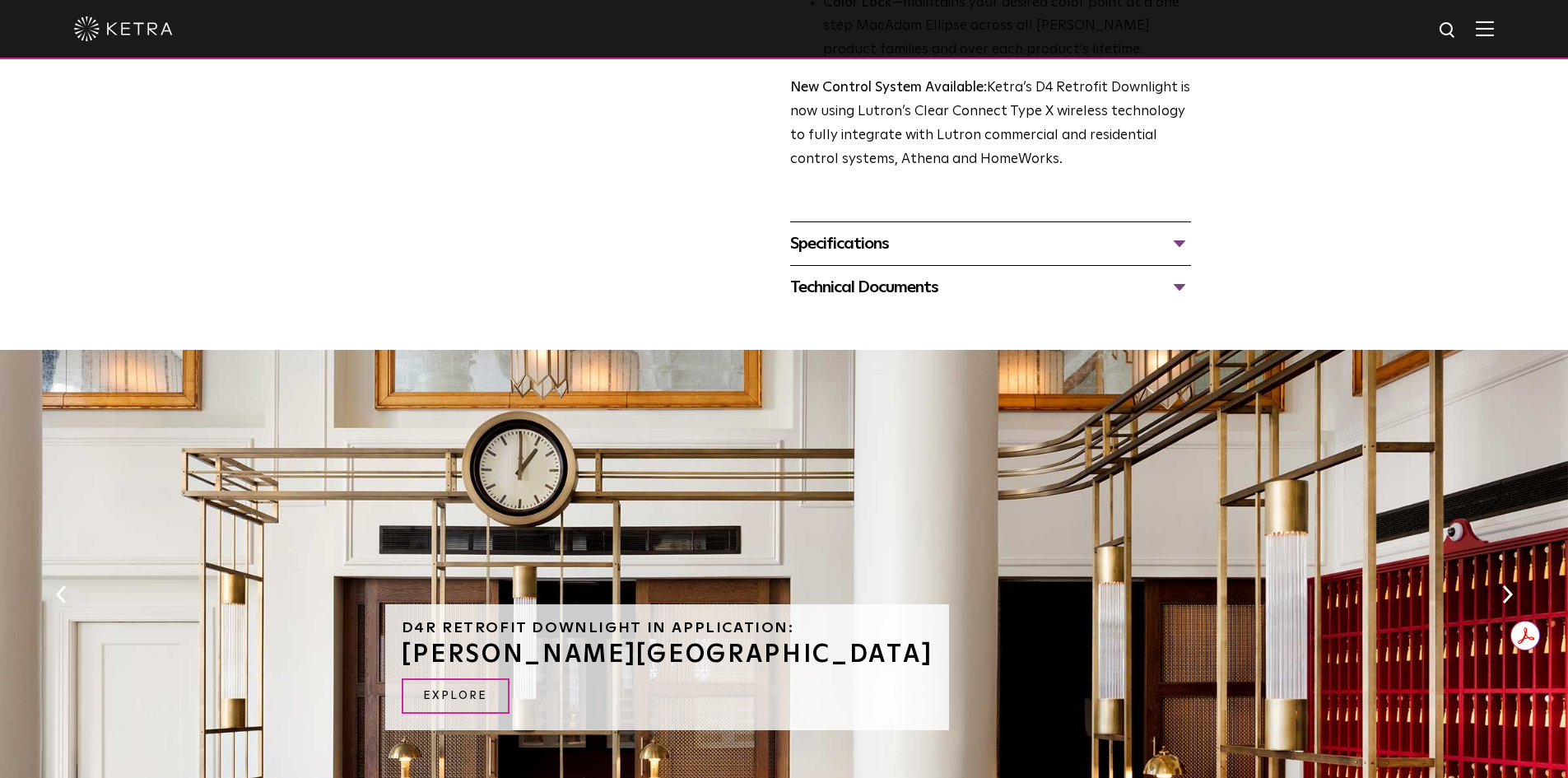
click at [820, 240] on div "Specifications" at bounding box center [990, 243] width 400 height 26
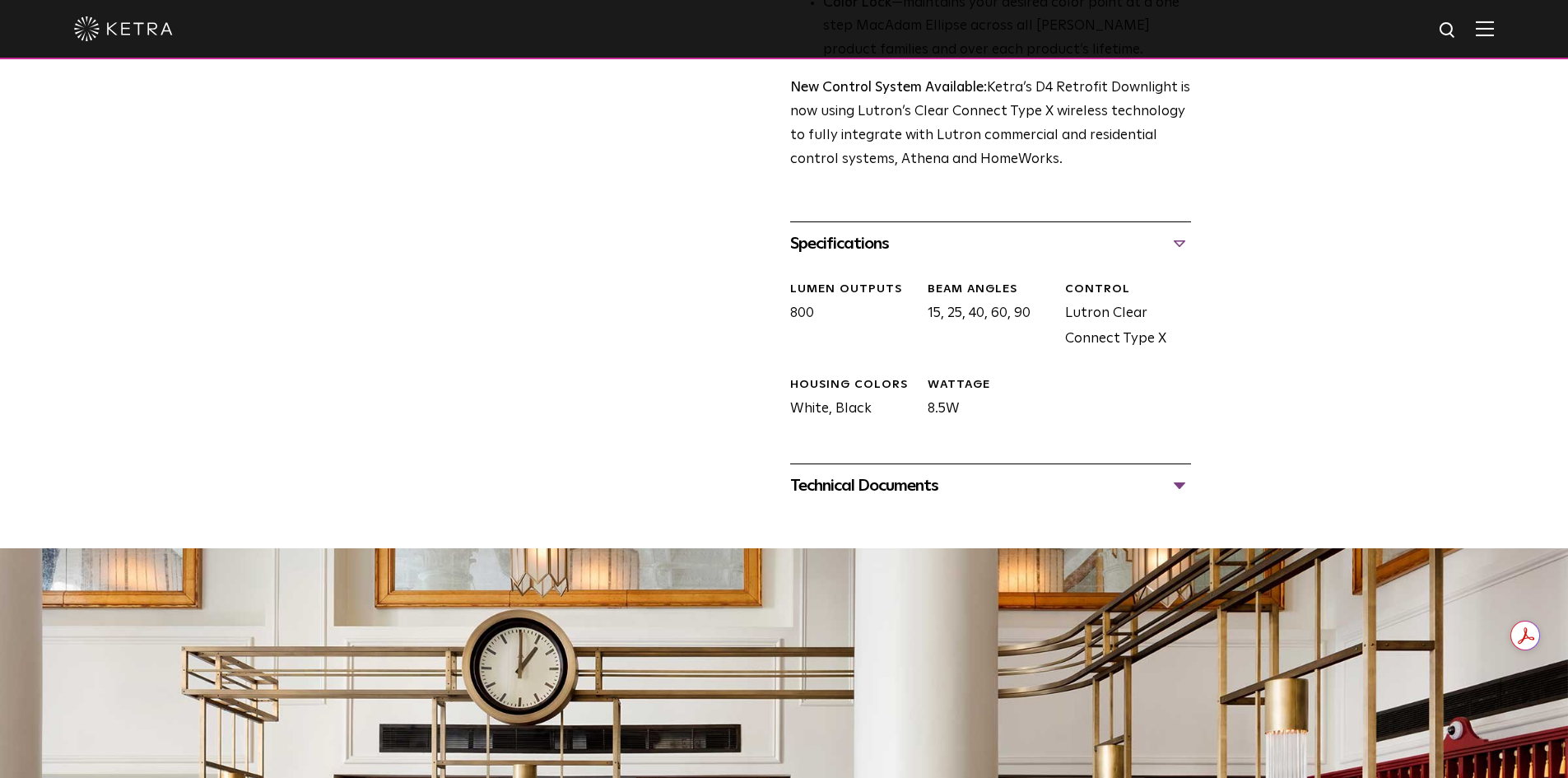
click at [904, 484] on div "Technical Documents" at bounding box center [990, 486] width 400 height 26
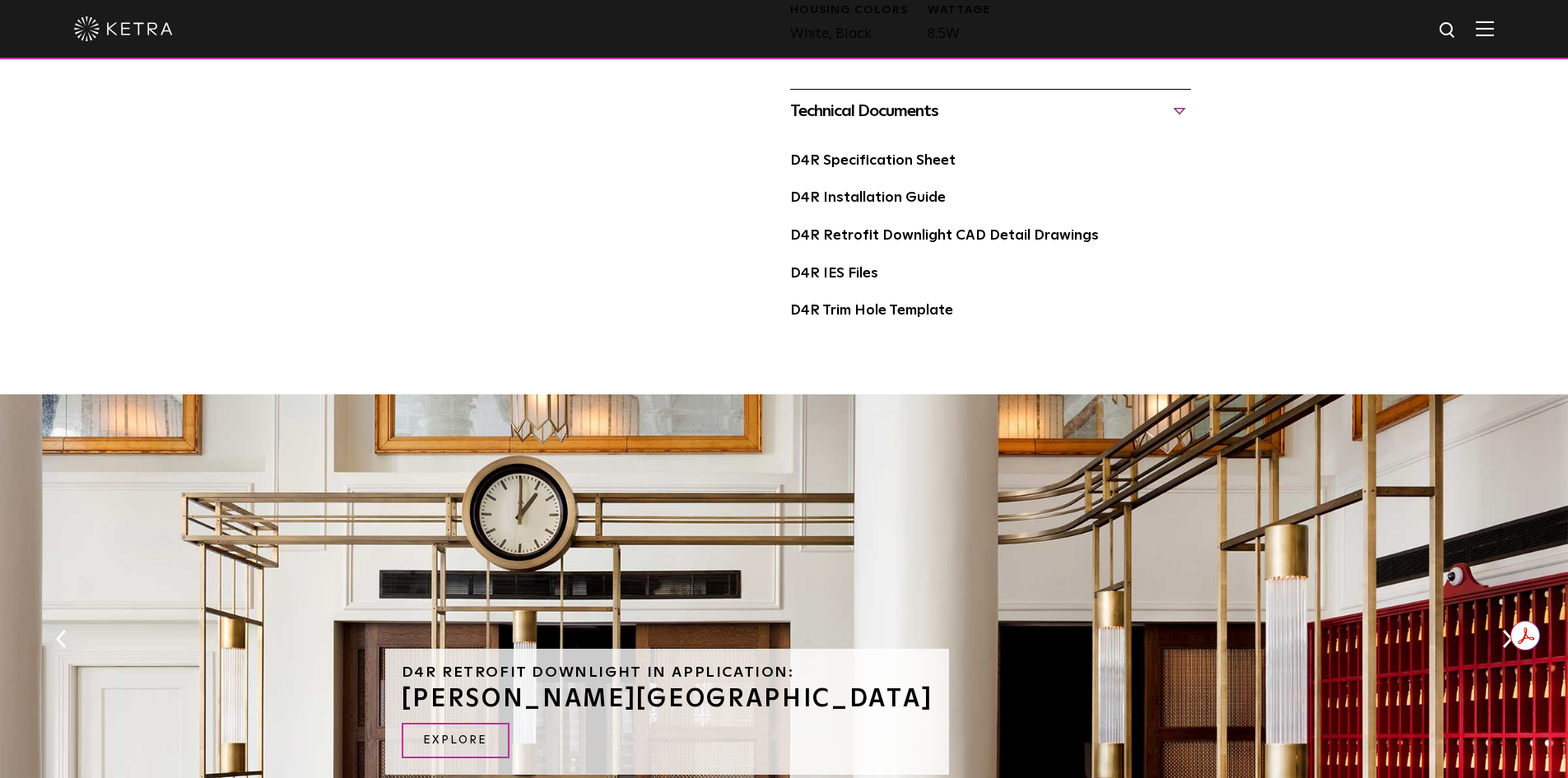
scroll to position [905, 0]
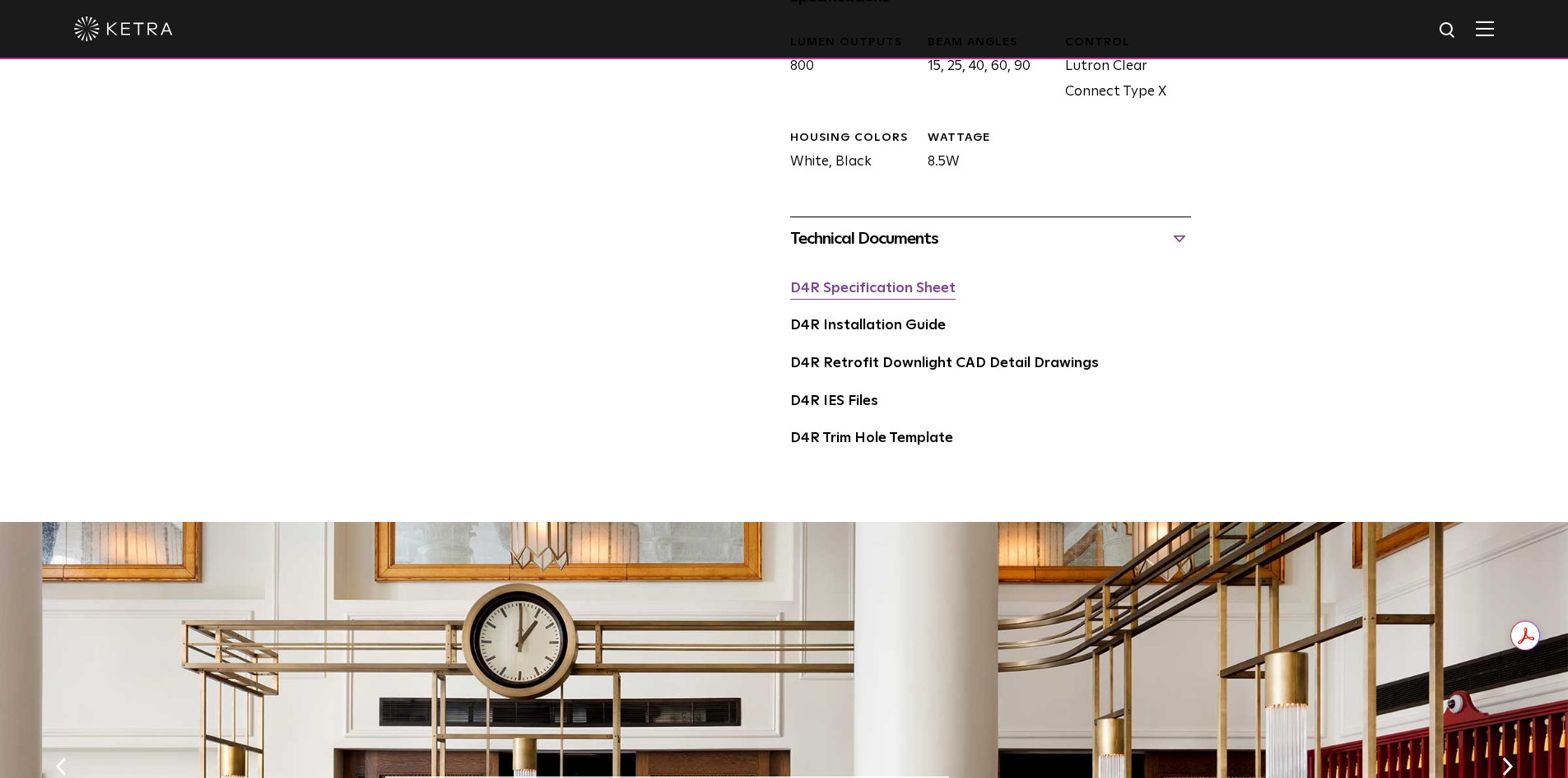
click at [929, 295] on link "D4R Specification Sheet" at bounding box center [873, 288] width 166 height 14
